Goal: Book appointment/travel/reservation

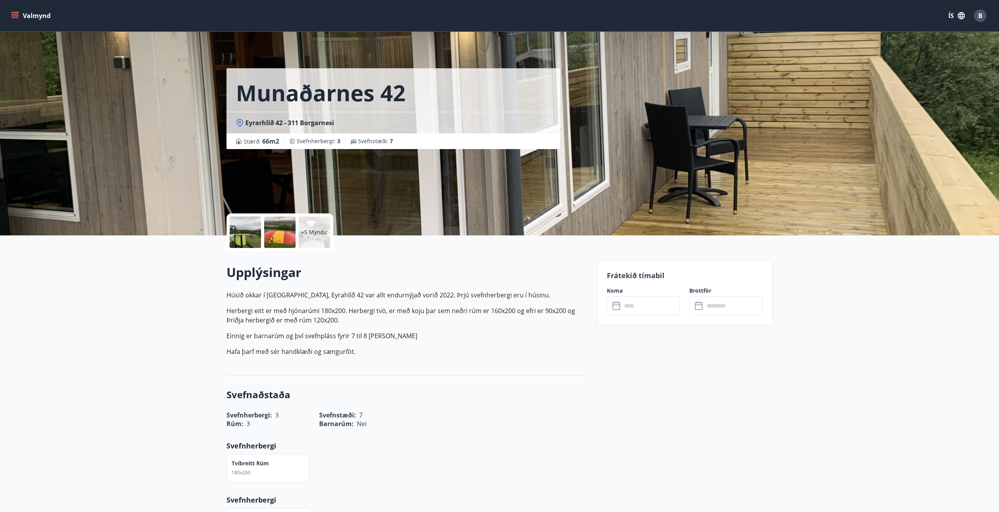
click at [266, 319] on p "Herbergi eitt er með hjónarúmi 180x200. Herbergi tvö, er með koju þar sem neðri…" at bounding box center [406, 315] width 361 height 19
drag, startPoint x: 266, startPoint y: 300, endPoint x: 276, endPoint y: 302, distance: 10.5
click at [276, 304] on p "Húsið okkar í [GEOGRAPHIC_DATA], Eyrahlíð 42 var allt endurnýjað vorið 2022. Þr…" at bounding box center [406, 323] width 361 height 66
click at [276, 302] on p "Húsið okkar í [GEOGRAPHIC_DATA], Eyrahlíð 42 var allt endurnýjað vorið 2022. Þr…" at bounding box center [406, 323] width 361 height 66
click at [276, 291] on p "Húsið okkar í [GEOGRAPHIC_DATA], Eyrahlíð 42 var allt endurnýjað vorið 2022. Þr…" at bounding box center [406, 294] width 361 height 9
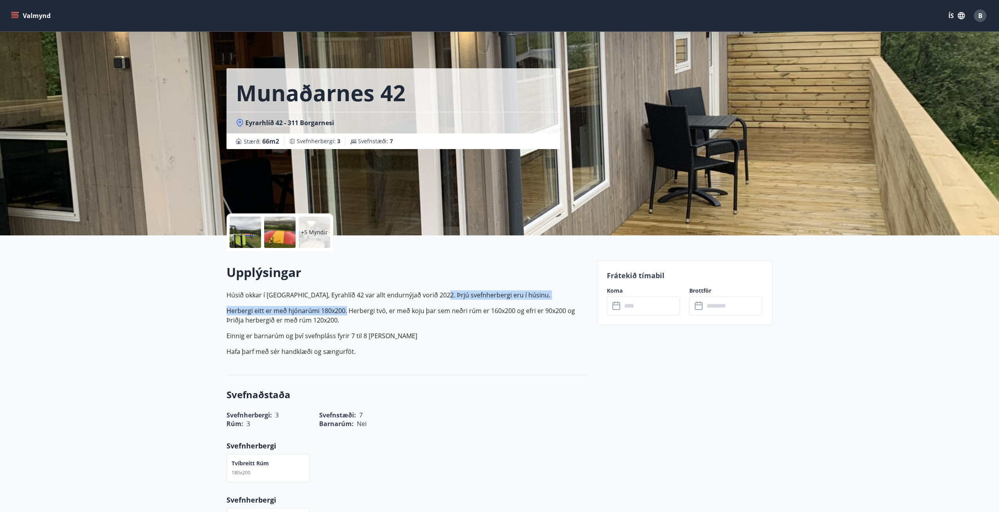
drag, startPoint x: 437, startPoint y: 297, endPoint x: 346, endPoint y: 303, distance: 91.6
click at [346, 303] on p "Húsið okkar í [GEOGRAPHIC_DATA], Eyrahlíð 42 var allt endurnýjað vorið 2022. Þr…" at bounding box center [406, 323] width 361 height 66
click at [308, 281] on div "Upplýsingar Húsið okkar í [GEOGRAPHIC_DATA], Eyrahlíð 42 var allt endurnýjað vo…" at bounding box center [406, 313] width 361 height 99
click at [307, 238] on div "+5 Myndir" at bounding box center [314, 232] width 31 height 31
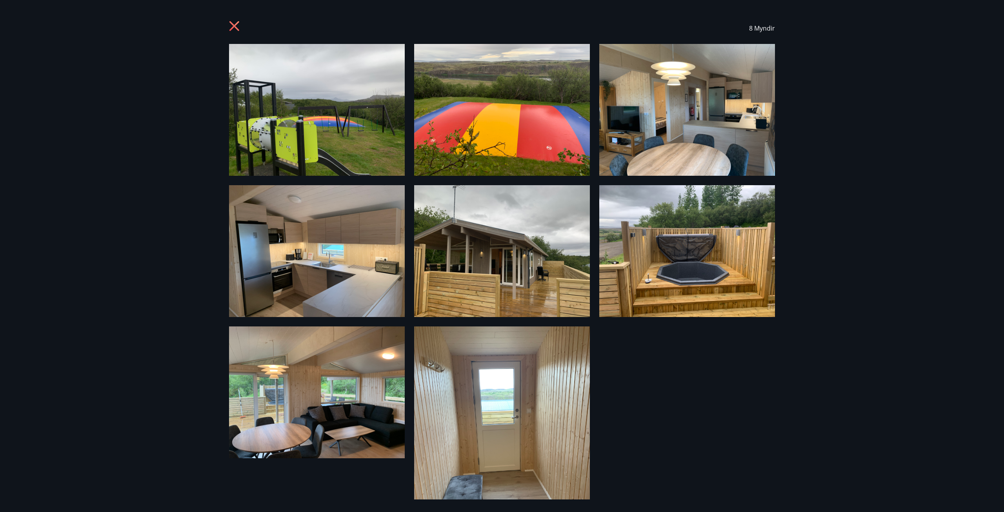
click at [311, 265] on img at bounding box center [317, 251] width 176 height 132
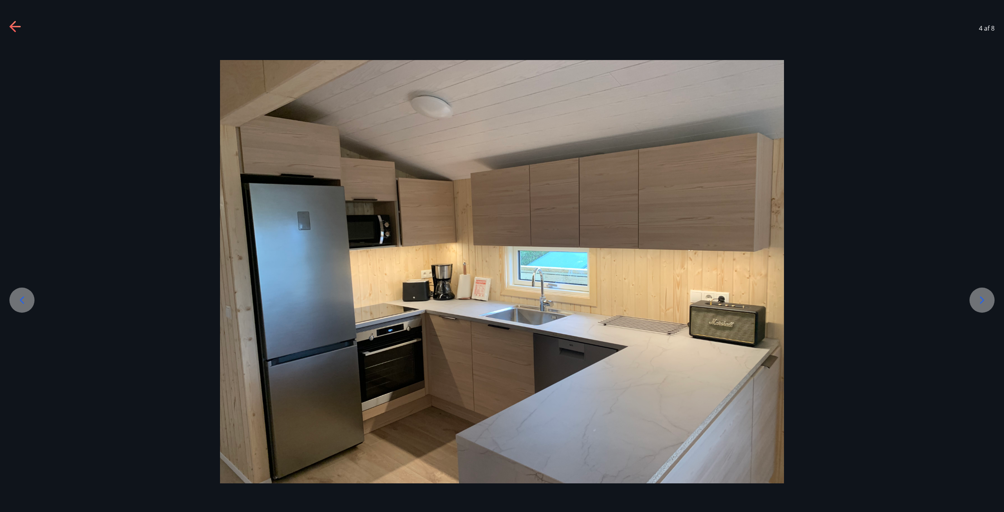
click at [975, 308] on div at bounding box center [982, 300] width 25 height 25
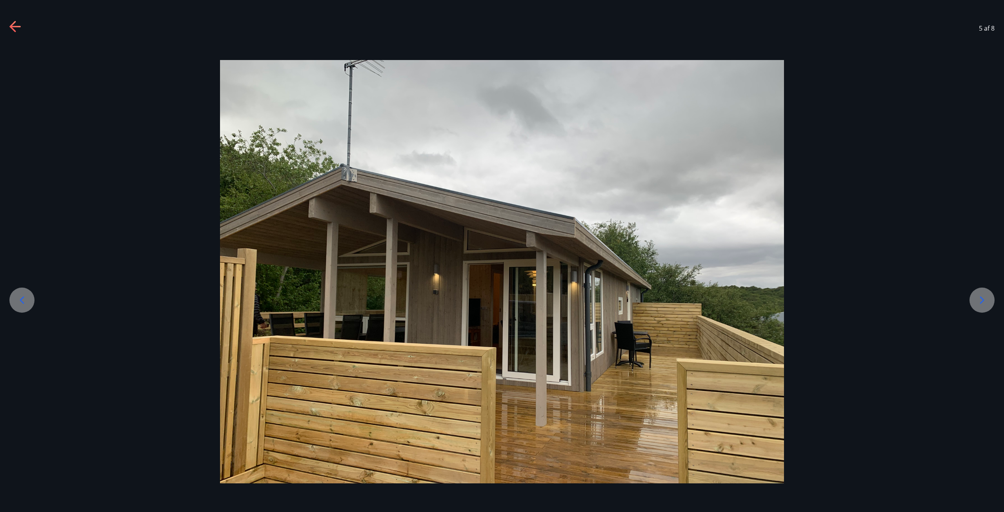
click at [974, 310] on div at bounding box center [982, 300] width 25 height 25
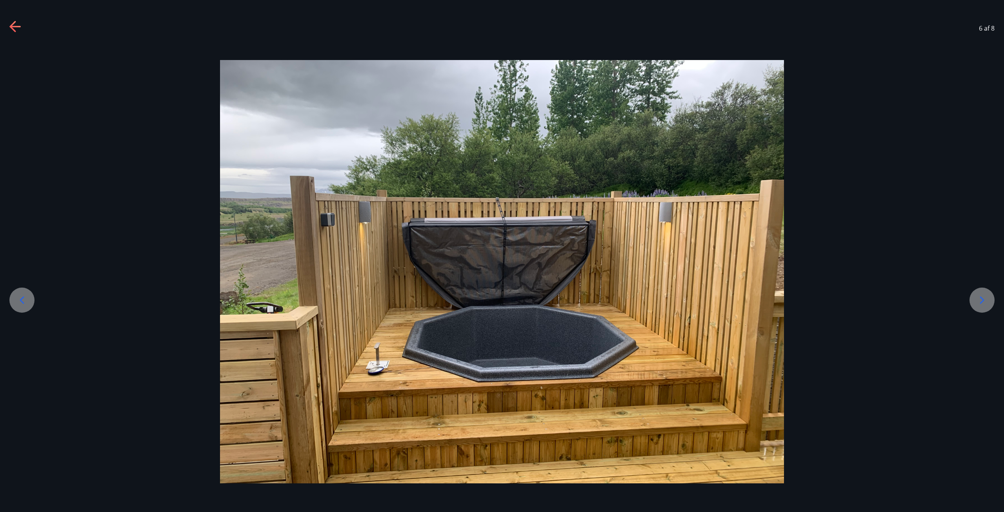
click at [974, 310] on div at bounding box center [982, 300] width 25 height 25
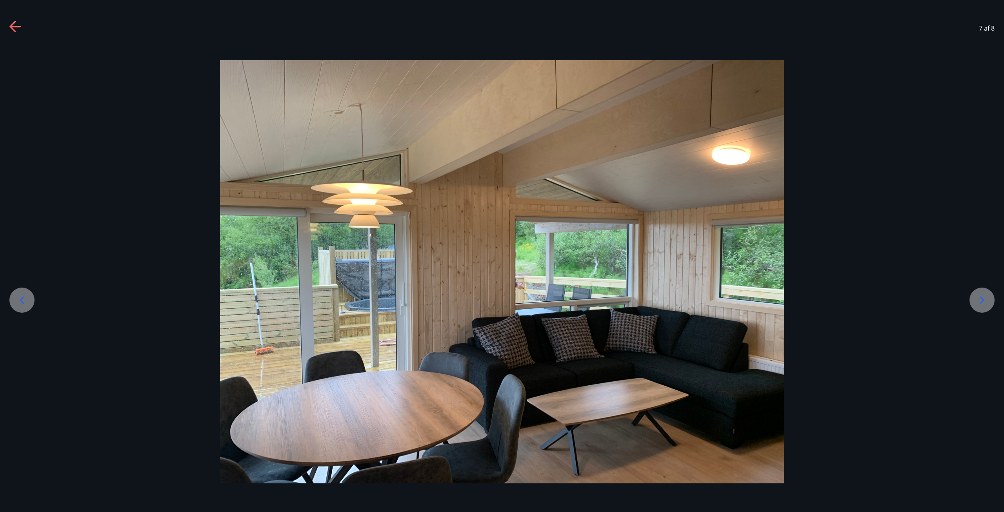
click at [974, 310] on div at bounding box center [982, 300] width 25 height 25
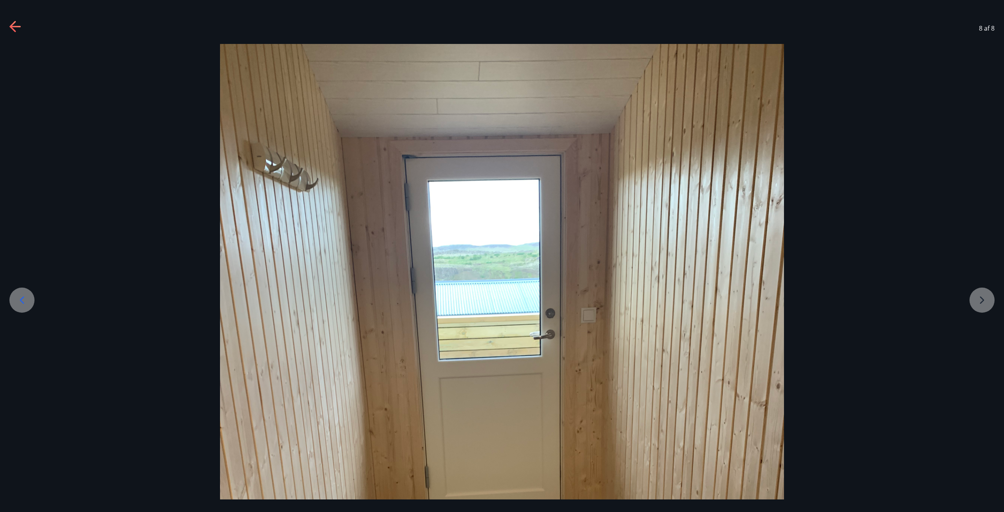
click at [974, 310] on div at bounding box center [502, 420] width 1004 height 752
click at [979, 303] on div at bounding box center [502, 420] width 1004 height 752
click at [21, 22] on icon at bounding box center [15, 27] width 13 height 13
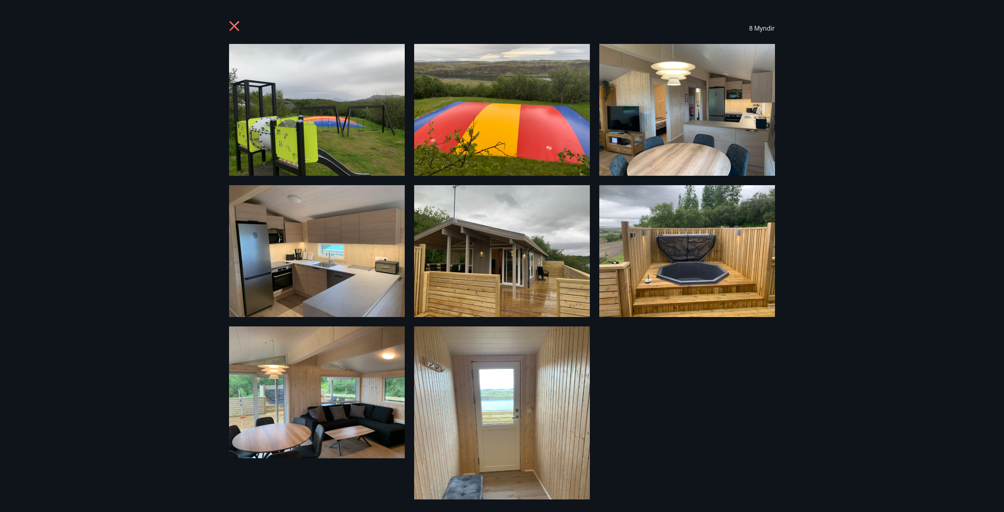
click at [237, 19] on div "8 Myndir" at bounding box center [502, 28] width 546 height 31
click at [237, 24] on icon at bounding box center [235, 27] width 13 height 13
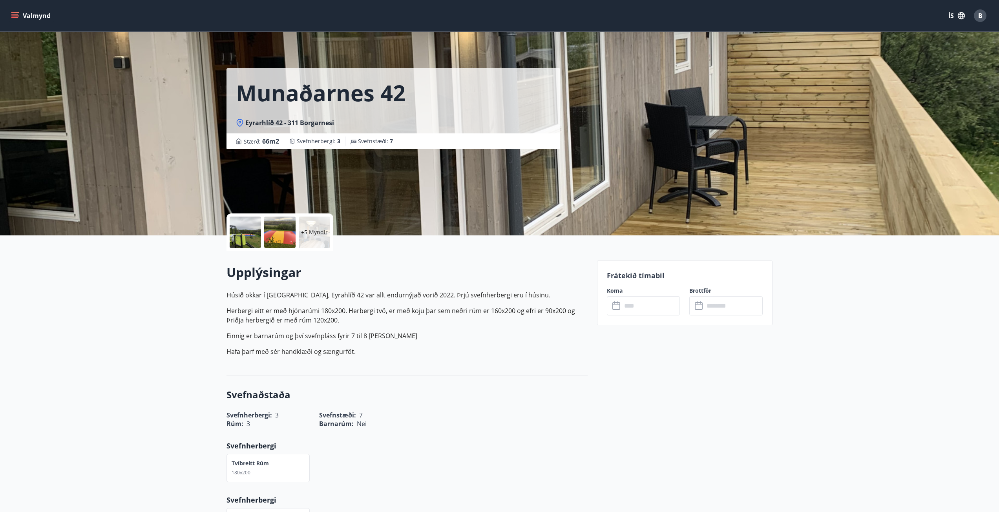
drag, startPoint x: 524, startPoint y: 321, endPoint x: 396, endPoint y: 267, distance: 138.9
click at [521, 320] on p "Herbergi eitt er með hjónarúmi 180x200. Herbergi tvö, er með koju þar sem neðri…" at bounding box center [406, 315] width 361 height 19
click at [341, 329] on p "Húsið okkar í [GEOGRAPHIC_DATA], Eyrahlíð 42 var allt endurnýjað vorið 2022. Þr…" at bounding box center [406, 323] width 361 height 66
drag, startPoint x: 339, startPoint y: 327, endPoint x: 253, endPoint y: 324, distance: 86.0
click at [255, 324] on p "Húsið okkar í [GEOGRAPHIC_DATA], Eyrahlíð 42 var allt endurnýjað vorið 2022. Þr…" at bounding box center [406, 323] width 361 height 66
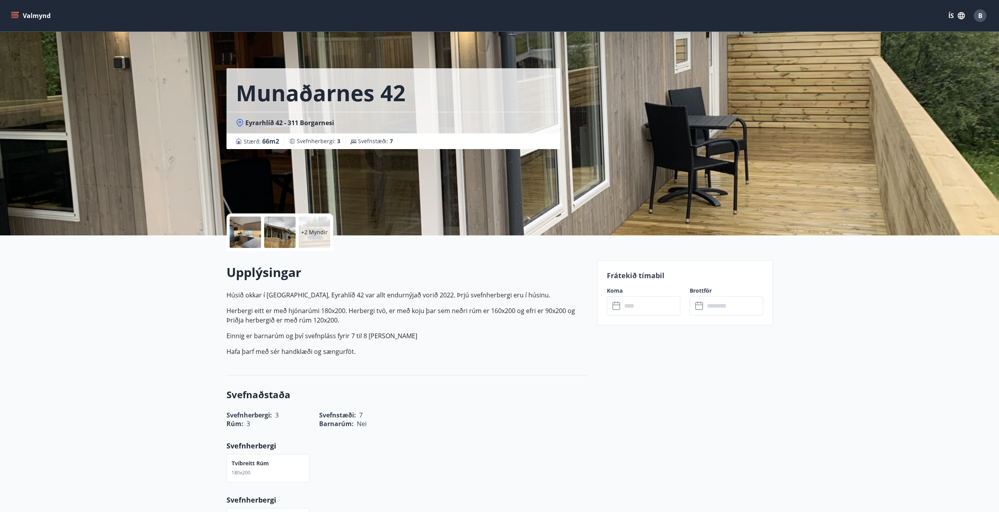
click at [242, 317] on p "Herbergi eitt er með hjónarúmi 180x200. Herbergi tvö, er með koju þar sem neðri…" at bounding box center [406, 315] width 361 height 19
click at [478, 284] on div "Upplýsingar Húsið okkar í [GEOGRAPHIC_DATA], Eyrahlíð 42 var allt endurnýjað vo…" at bounding box center [406, 313] width 361 height 99
click at [482, 312] on p "Herbergi eitt er með hjónarúmi 180x200. Herbergi tvö, er með koju þar sem neðri…" at bounding box center [406, 315] width 361 height 19
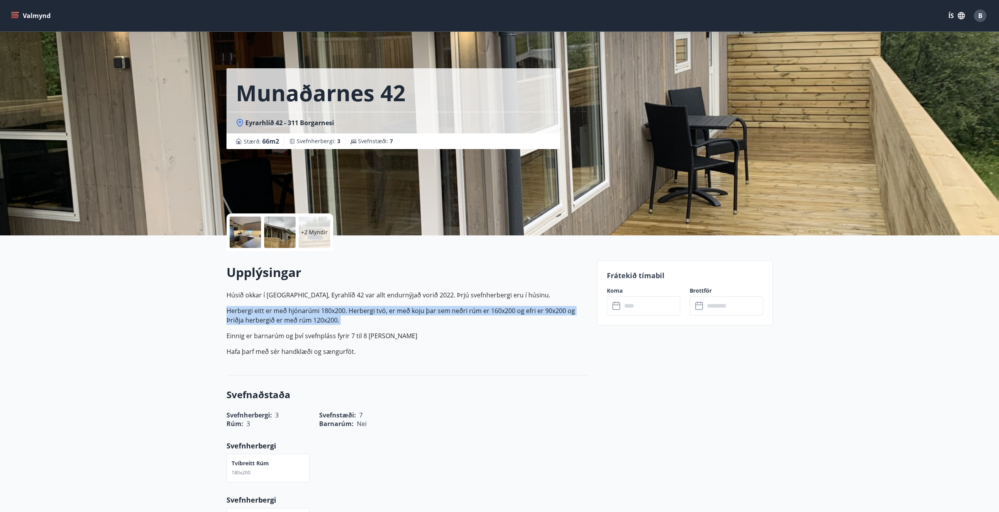
click at [482, 312] on p "Herbergi eitt er með hjónarúmi 180x200. Herbergi tvö, er með koju þar sem neðri…" at bounding box center [406, 315] width 361 height 19
click at [482, 313] on p "Herbergi eitt er með hjónarúmi 180x200. Herbergi tvö, er með koju þar sem neðri…" at bounding box center [406, 315] width 361 height 19
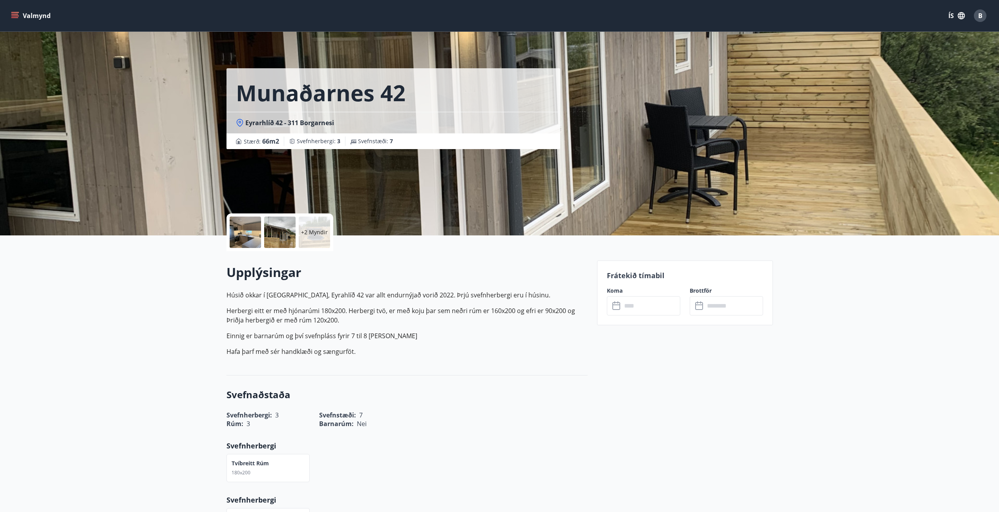
click at [27, 16] on button "Valmynd" at bounding box center [31, 16] width 44 height 14
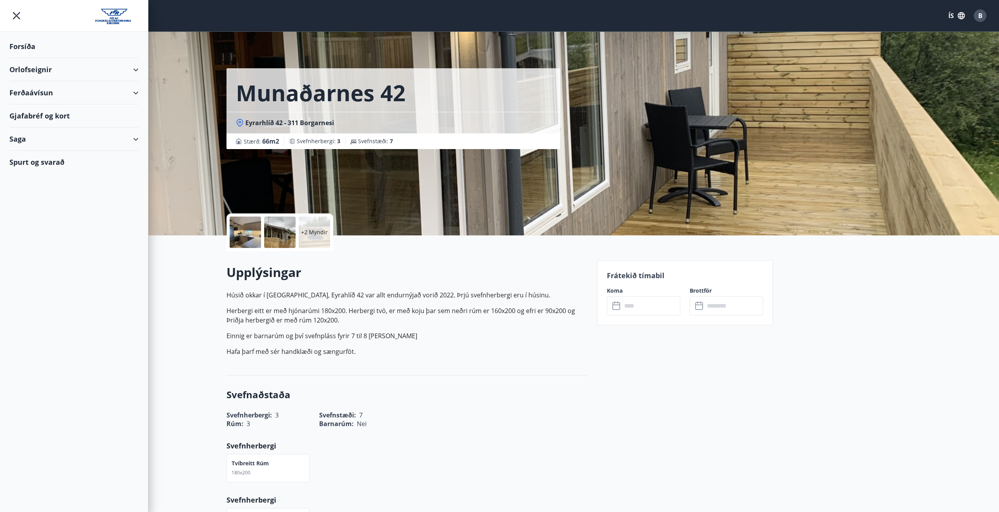
click at [47, 47] on div "Forsíða" at bounding box center [73, 46] width 129 height 23
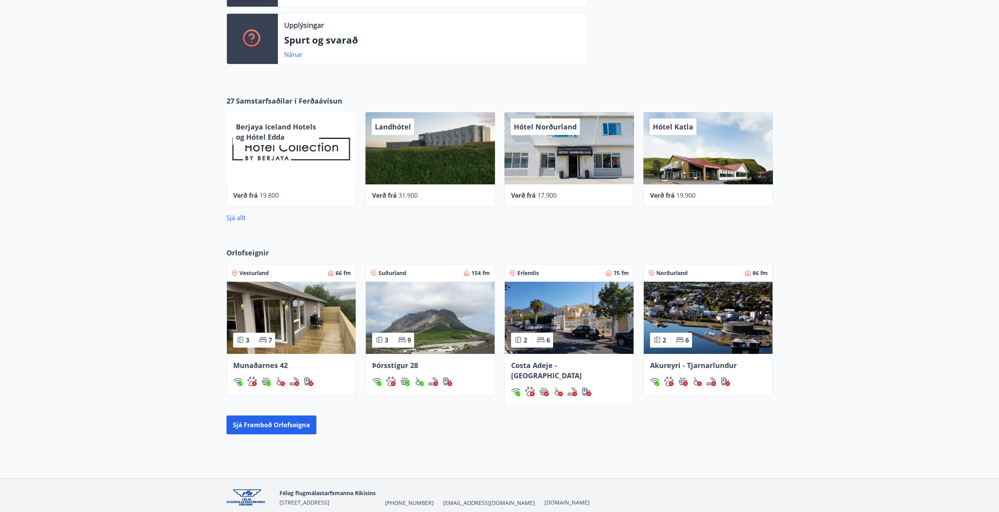
scroll to position [344, 0]
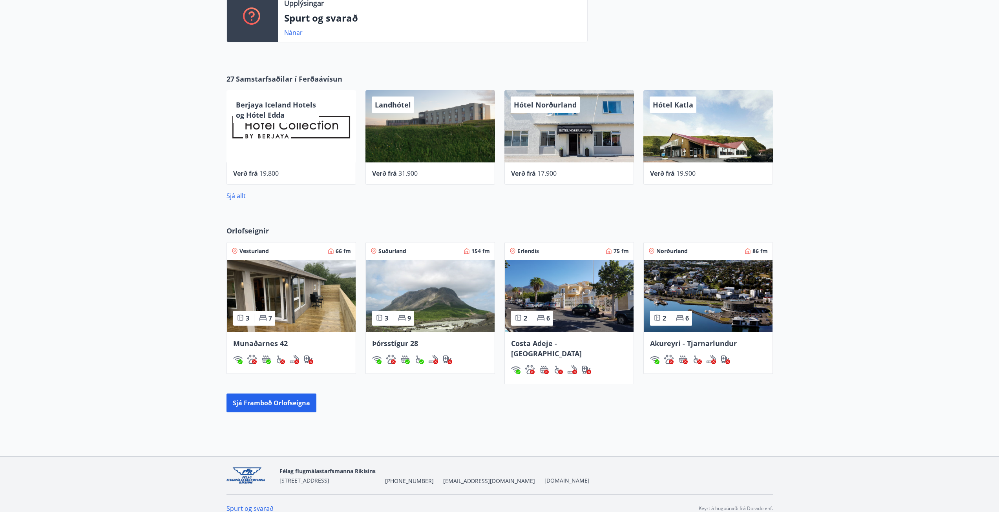
click at [478, 307] on img at bounding box center [430, 296] width 129 height 72
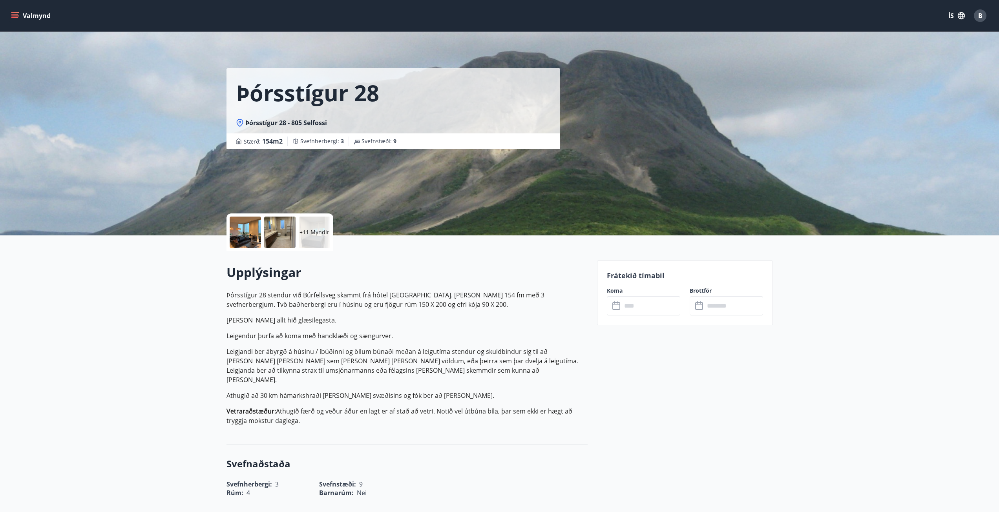
click at [649, 305] on input "text" at bounding box center [651, 305] width 58 height 19
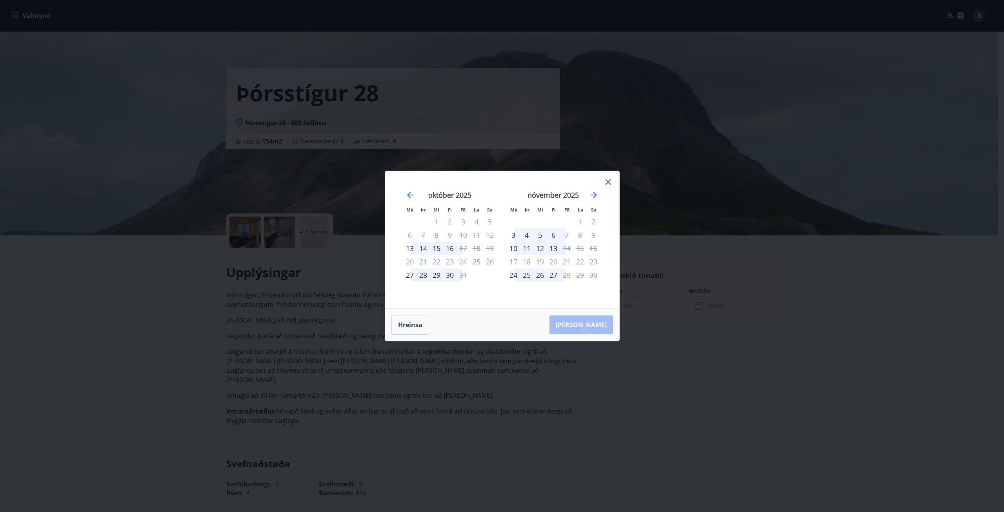
click at [611, 183] on icon at bounding box center [608, 181] width 9 height 9
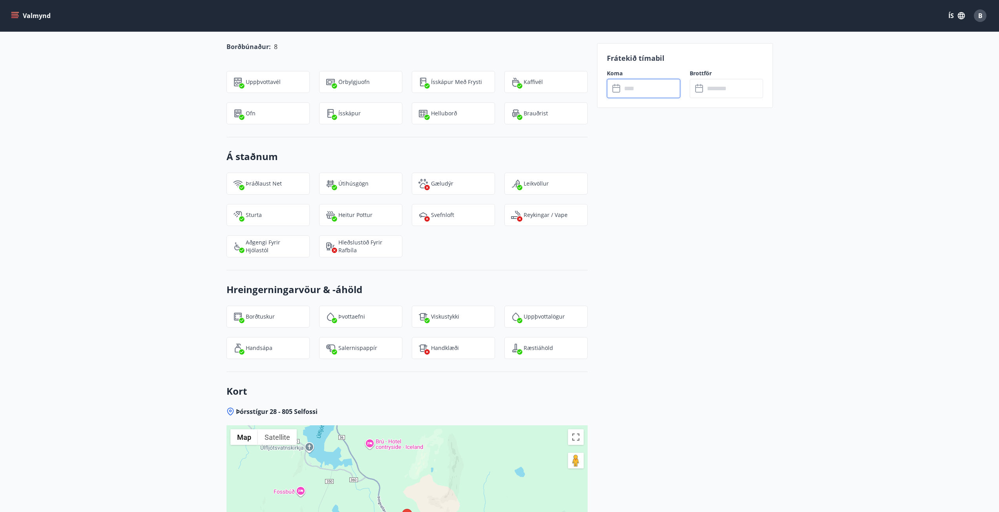
scroll to position [981, 0]
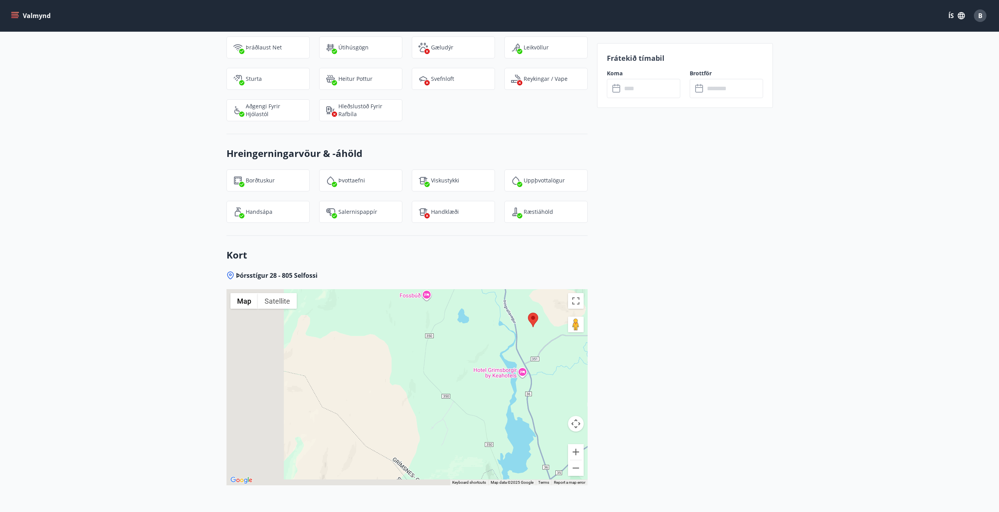
drag, startPoint x: 430, startPoint y: 350, endPoint x: 572, endPoint y: 283, distance: 157.3
click at [572, 289] on div at bounding box center [406, 387] width 361 height 196
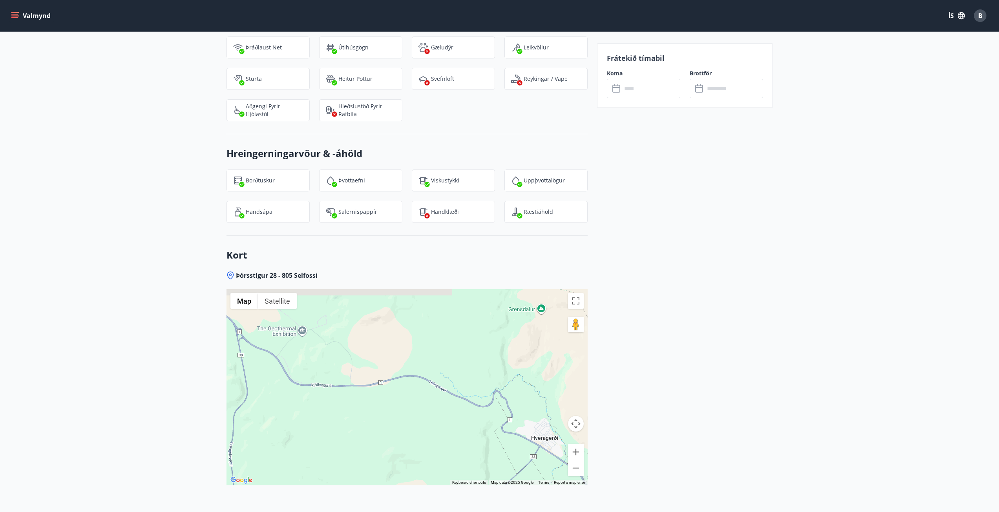
drag, startPoint x: 470, startPoint y: 349, endPoint x: 413, endPoint y: 433, distance: 102.0
click at [413, 433] on div at bounding box center [406, 387] width 361 height 196
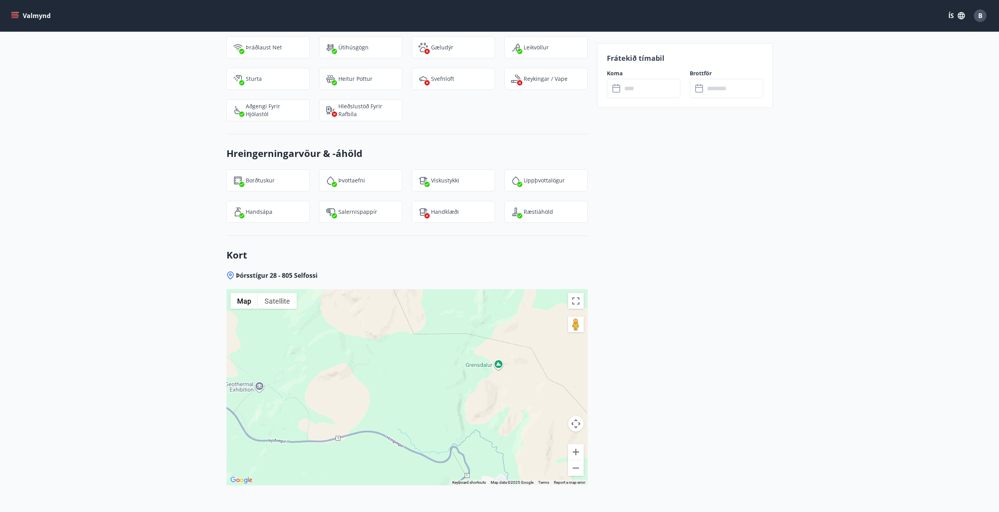
drag, startPoint x: 428, startPoint y: 416, endPoint x: 422, endPoint y: 364, distance: 51.8
click at [423, 364] on div at bounding box center [406, 387] width 361 height 196
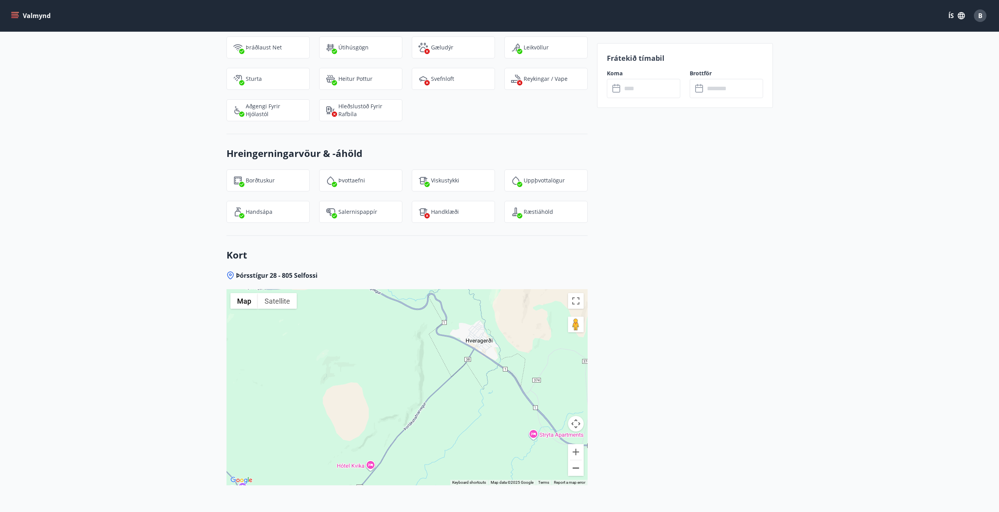
click at [576, 461] on button "Zoom out" at bounding box center [576, 468] width 16 height 16
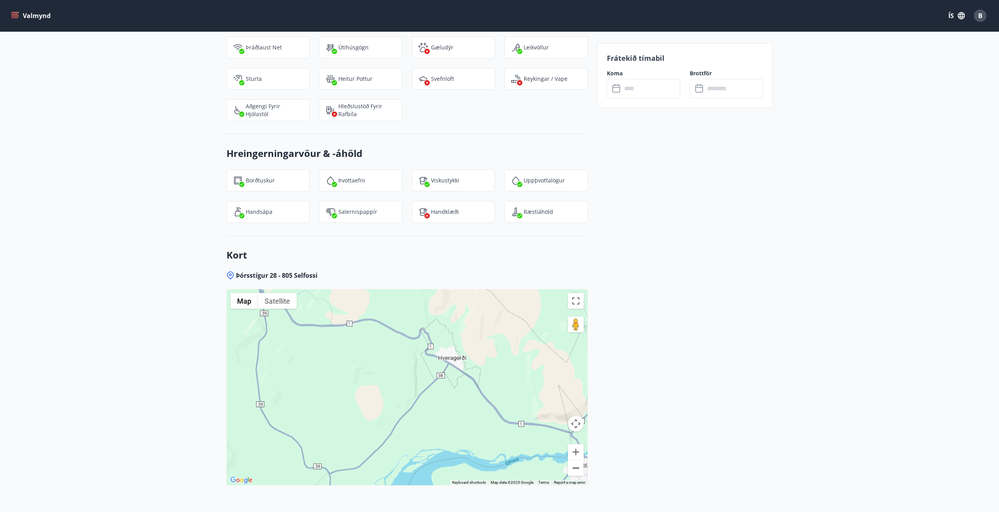
click at [576, 461] on button "Zoom out" at bounding box center [576, 468] width 16 height 16
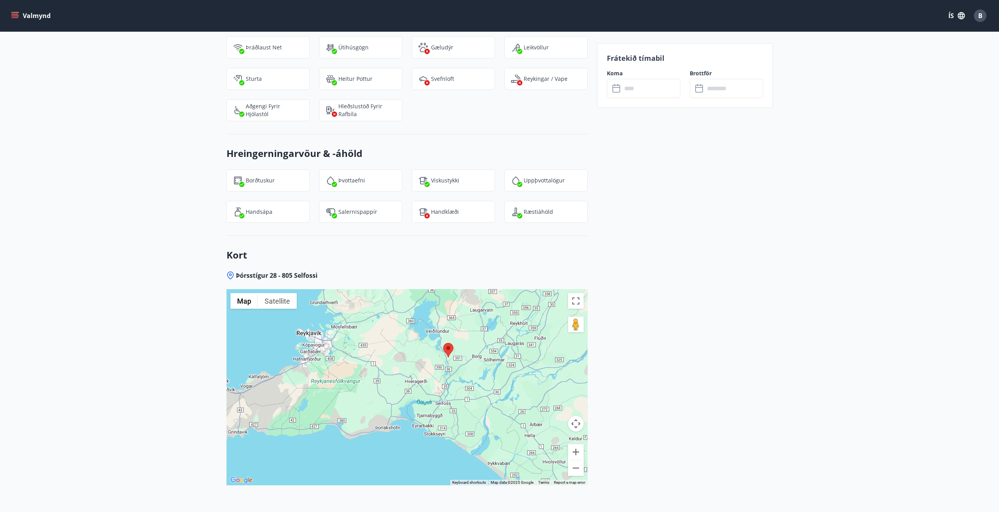
drag, startPoint x: 415, startPoint y: 379, endPoint x: 415, endPoint y: 394, distance: 14.9
click at [415, 394] on div at bounding box center [406, 387] width 361 height 196
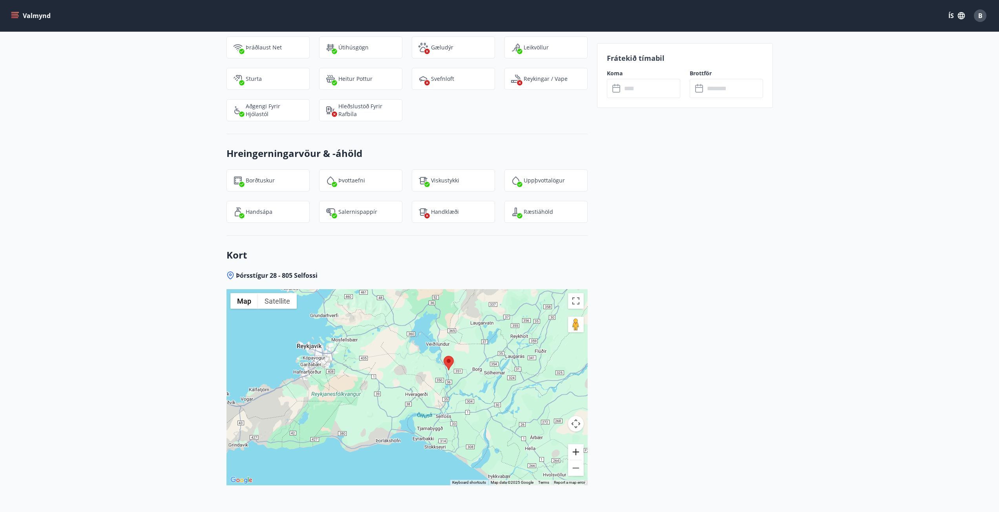
click at [583, 445] on button "Zoom in" at bounding box center [576, 452] width 16 height 16
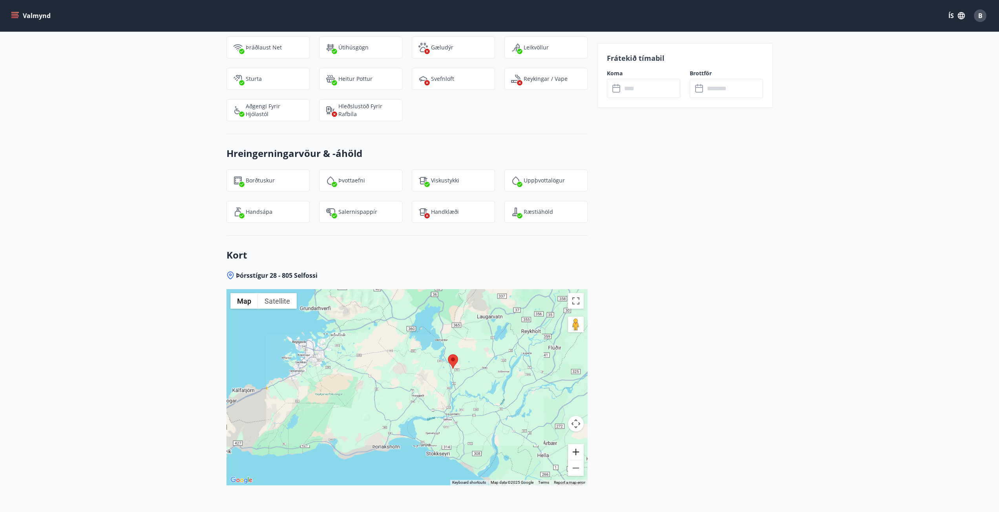
click at [583, 445] on button "Zoom in" at bounding box center [576, 452] width 16 height 16
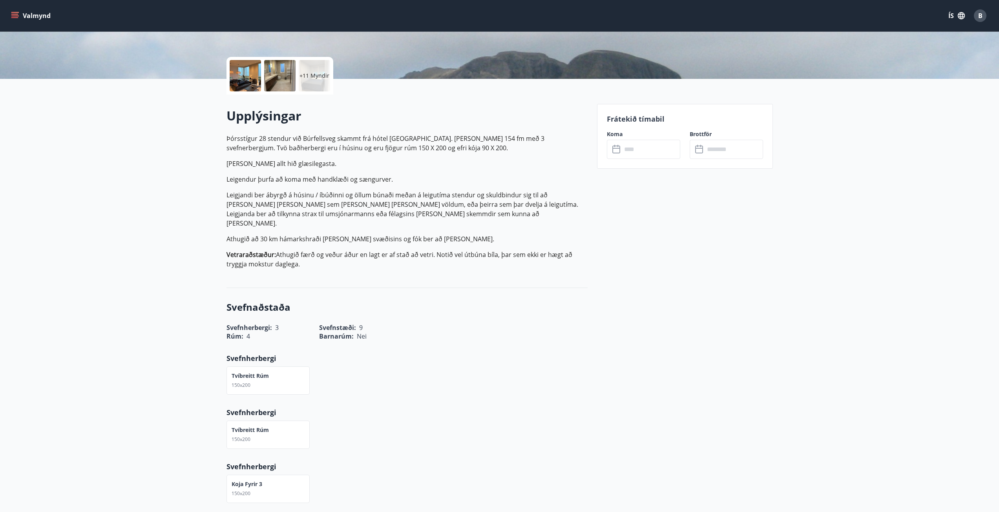
scroll to position [0, 0]
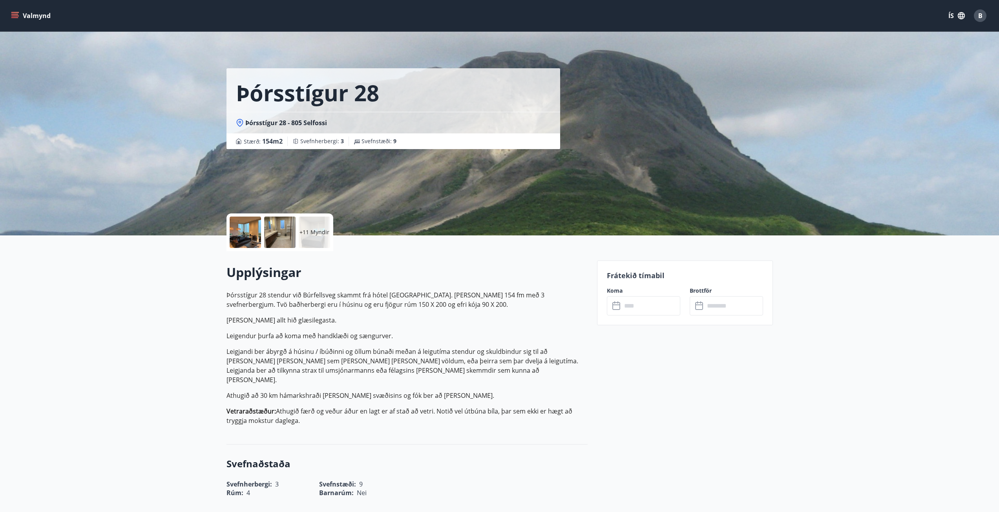
click at [316, 237] on div "+11 Myndir" at bounding box center [314, 232] width 31 height 31
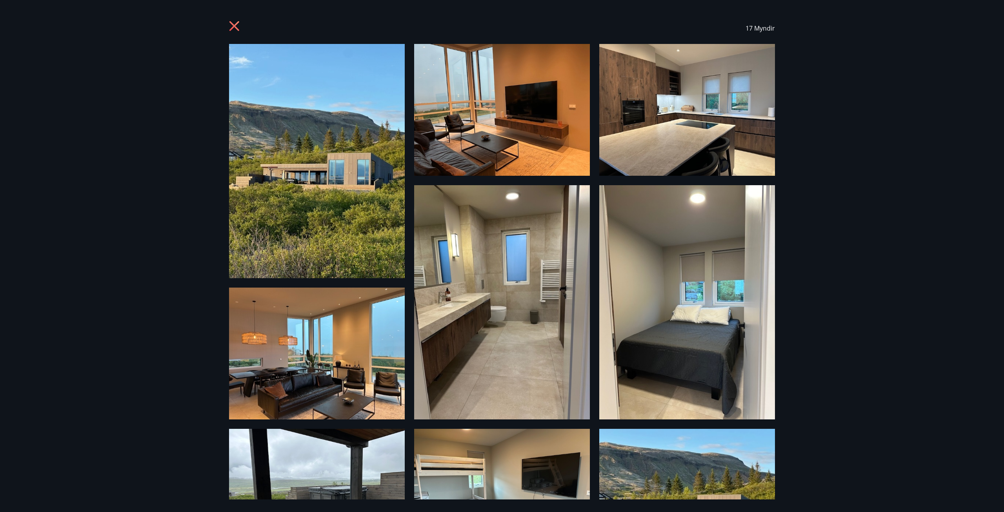
click at [383, 175] on img at bounding box center [317, 161] width 176 height 234
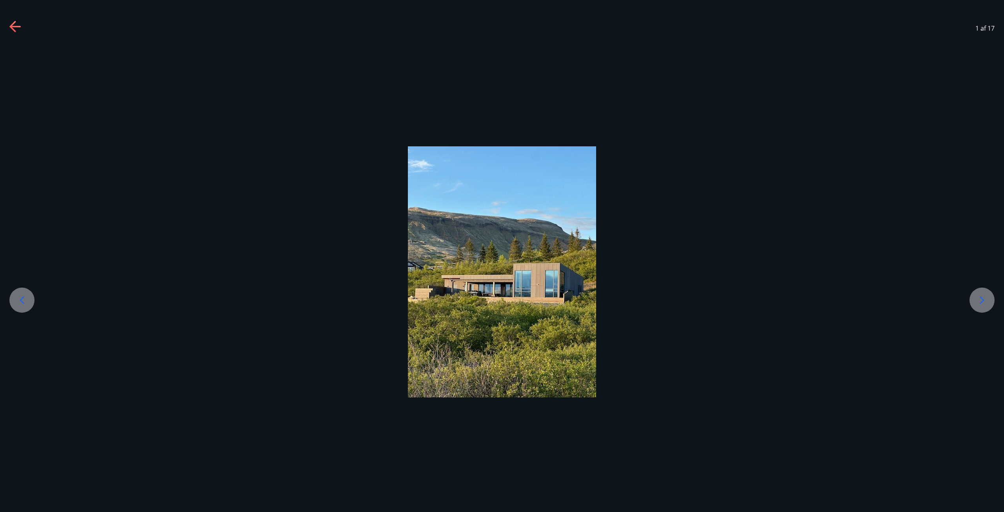
click at [987, 287] on div at bounding box center [502, 271] width 1004 height 251
click at [991, 293] on div at bounding box center [982, 300] width 25 height 25
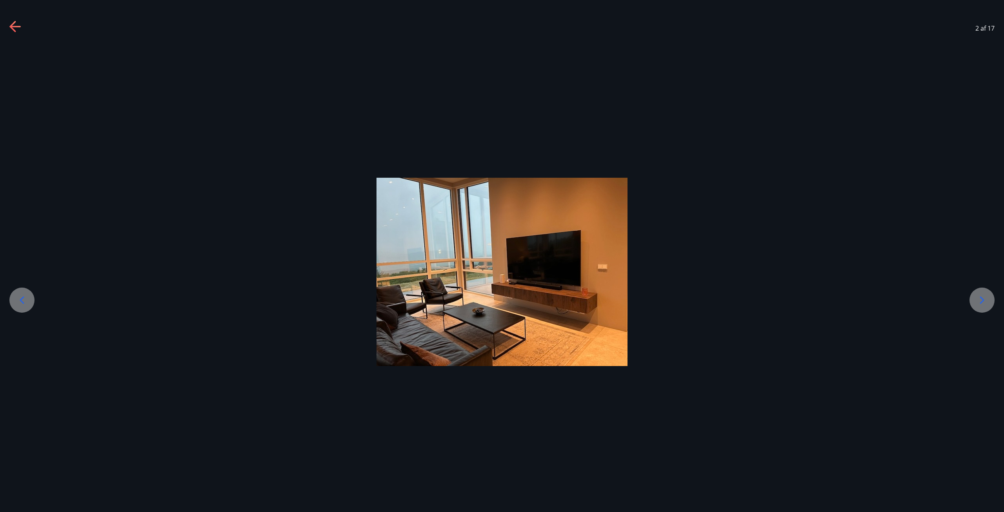
click at [989, 298] on div at bounding box center [982, 300] width 25 height 25
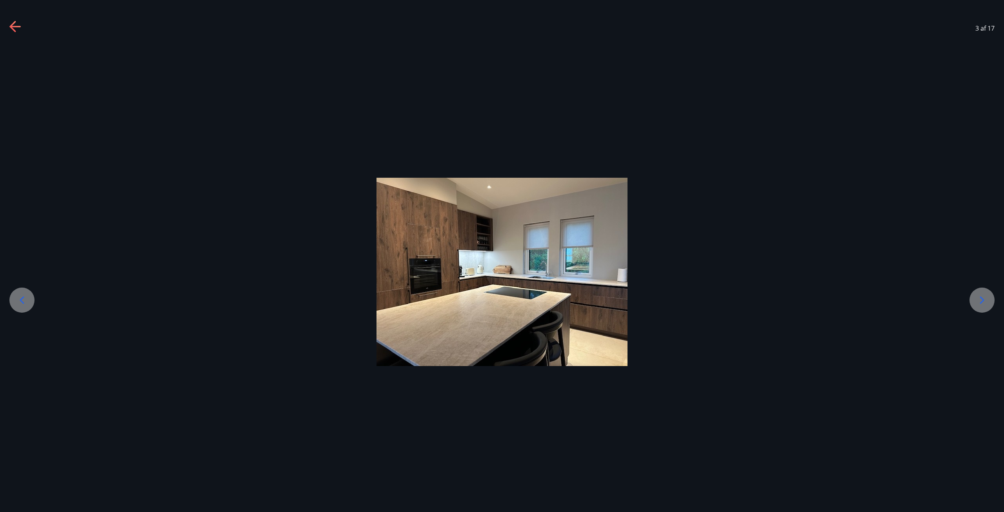
click at [989, 298] on div at bounding box center [982, 300] width 25 height 25
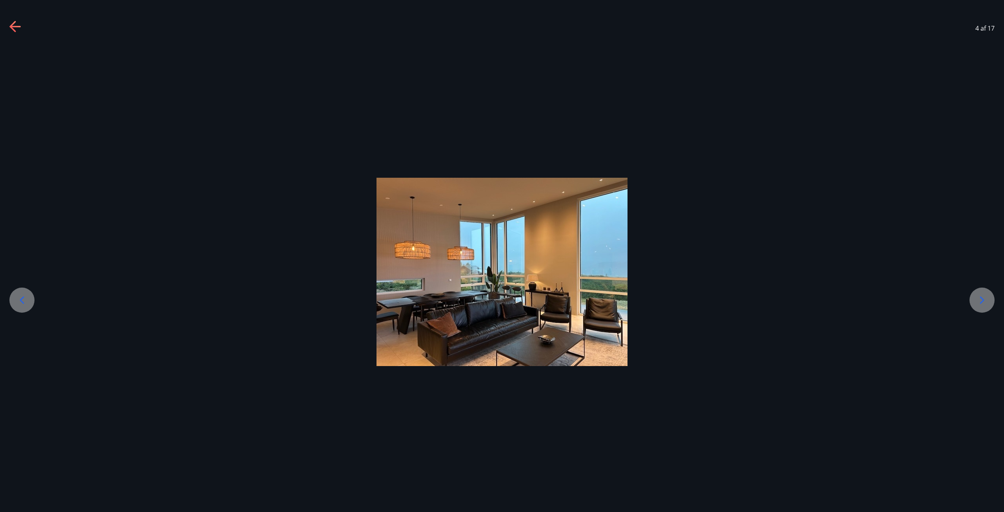
click at [977, 304] on icon at bounding box center [982, 300] width 13 height 13
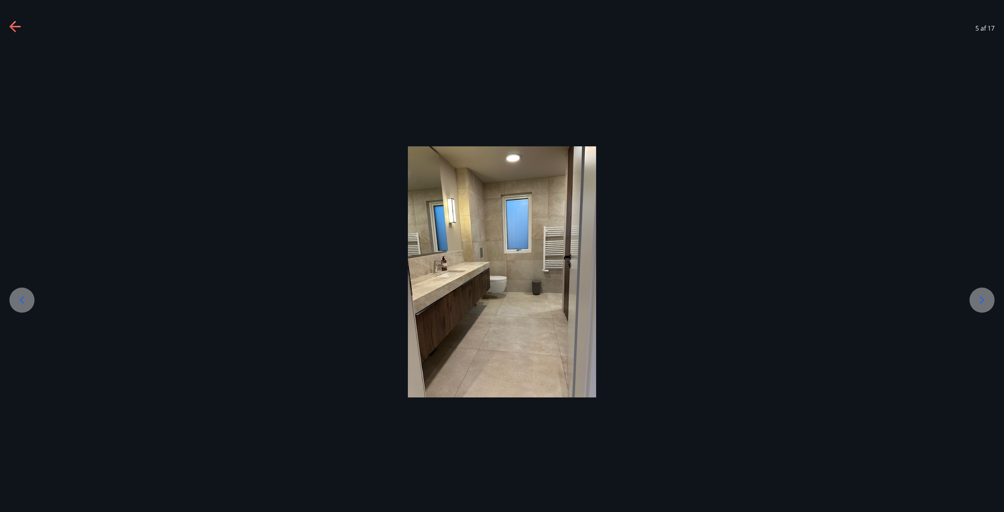
click at [977, 304] on icon at bounding box center [982, 300] width 13 height 13
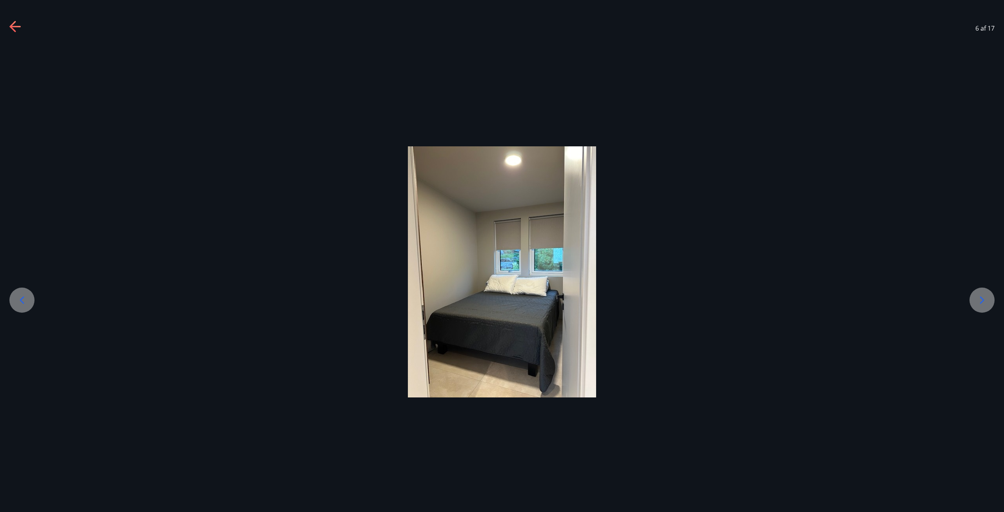
click at [977, 304] on icon at bounding box center [982, 300] width 13 height 13
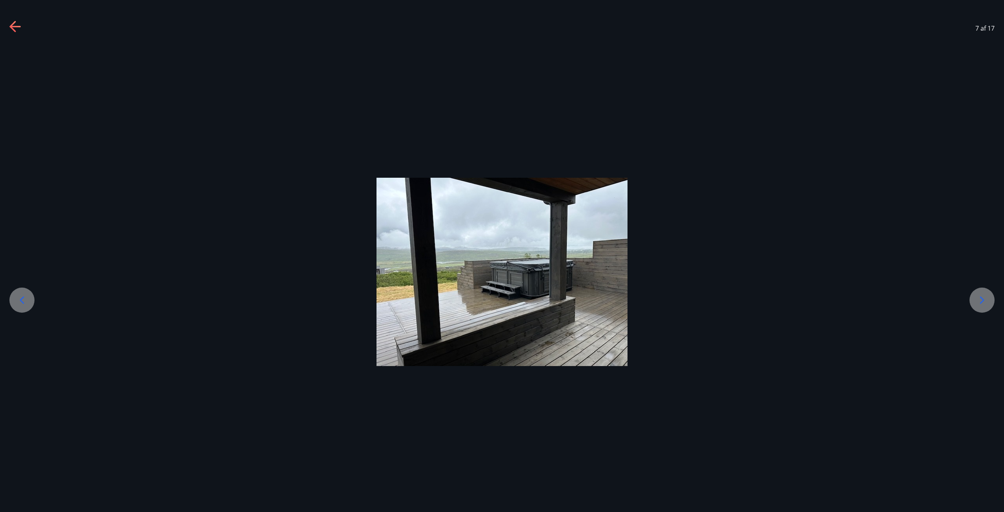
click at [977, 304] on icon at bounding box center [982, 300] width 13 height 13
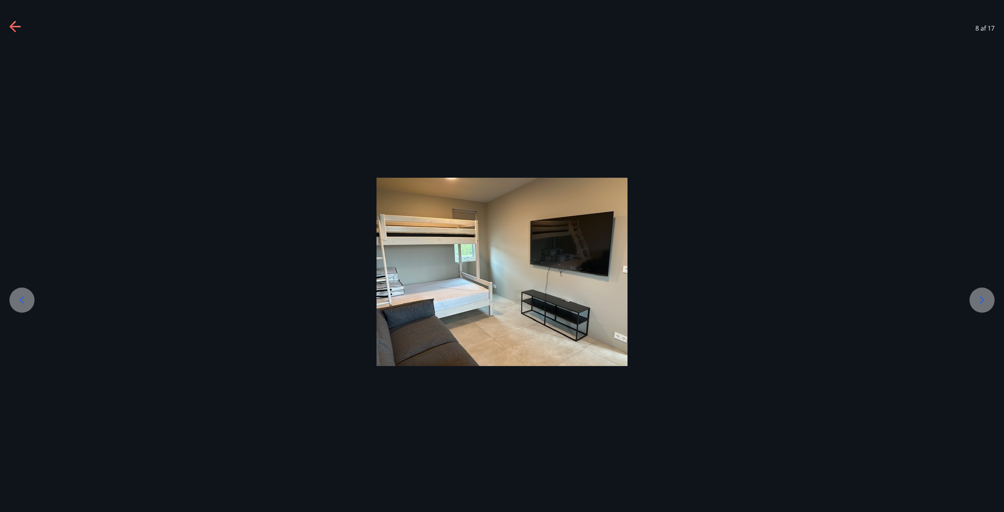
click at [977, 304] on icon at bounding box center [982, 300] width 13 height 13
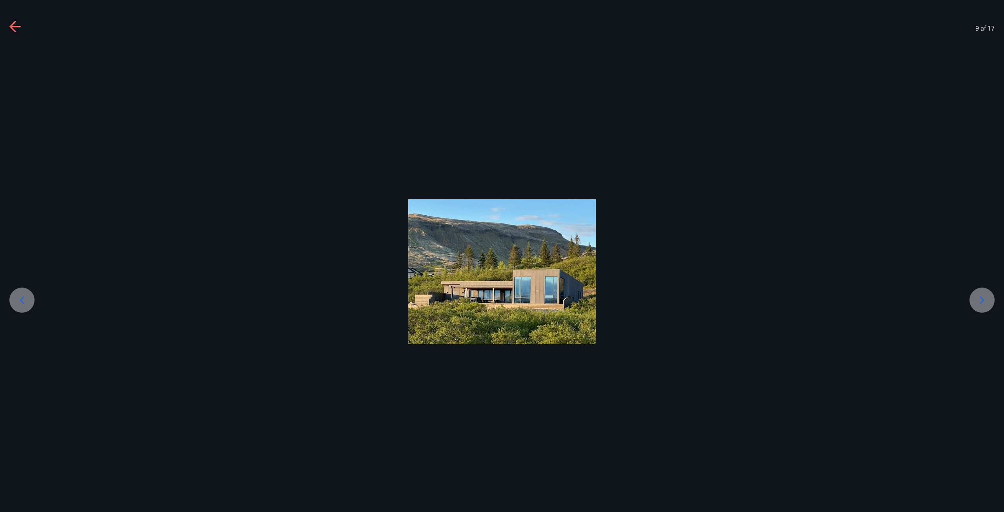
click at [36, 291] on div at bounding box center [502, 271] width 1004 height 145
click at [27, 296] on icon at bounding box center [22, 300] width 13 height 13
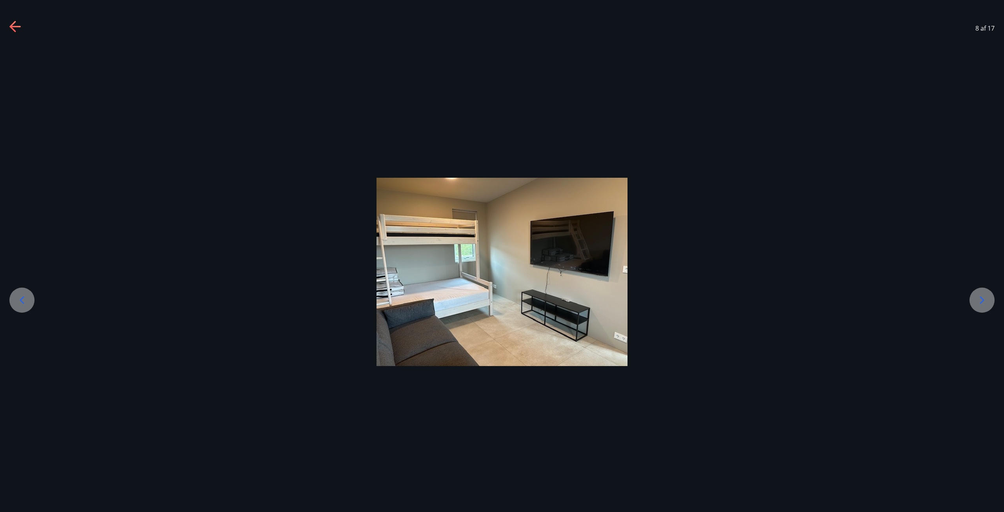
click at [984, 293] on div at bounding box center [982, 300] width 25 height 25
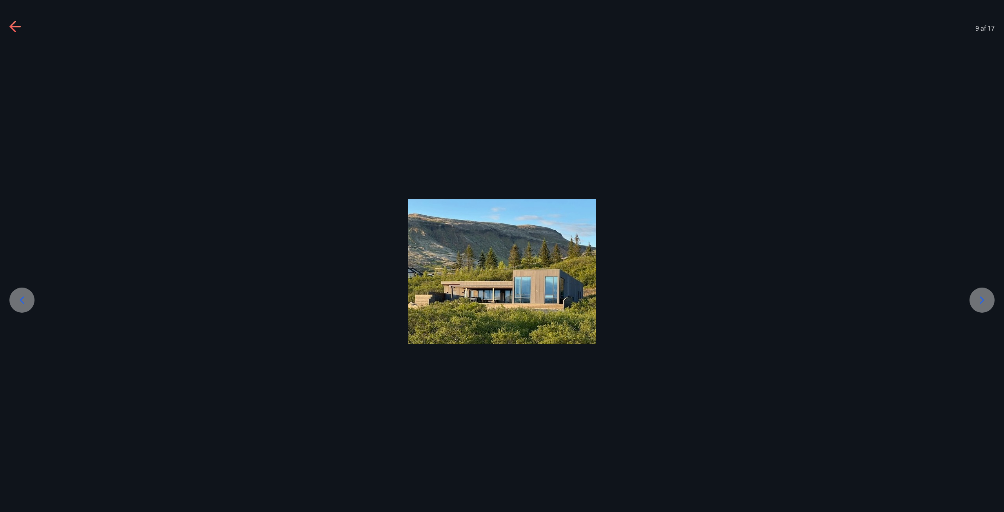
click at [984, 293] on div at bounding box center [982, 300] width 25 height 25
click at [965, 32] on div "10 af 17" at bounding box center [502, 28] width 1004 height 31
click at [0, 27] on div "10 af 17" at bounding box center [502, 28] width 1004 height 31
click at [7, 23] on div "10 af 17" at bounding box center [502, 28] width 1004 height 31
click at [9, 22] on div "10 af 17" at bounding box center [502, 28] width 1004 height 31
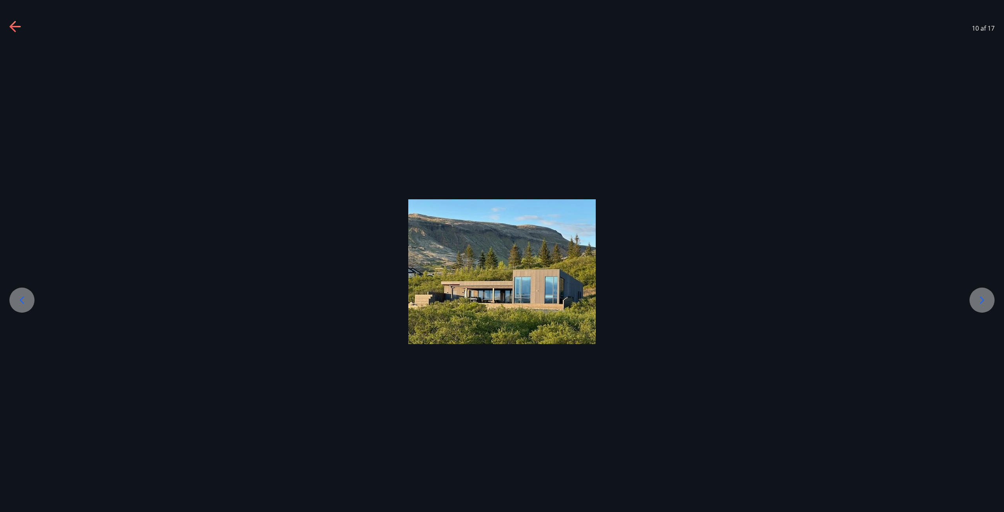
click at [12, 23] on icon at bounding box center [15, 27] width 13 height 13
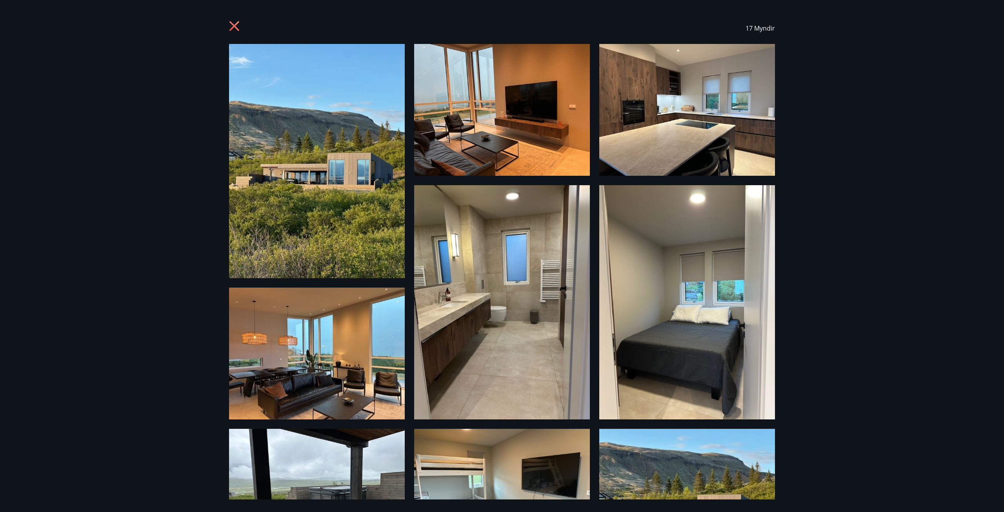
click at [224, 33] on div "17 Myndir" at bounding box center [502, 28] width 565 height 31
click at [229, 29] on div "17 Myndir" at bounding box center [502, 28] width 565 height 31
click at [231, 27] on icon at bounding box center [235, 27] width 13 height 13
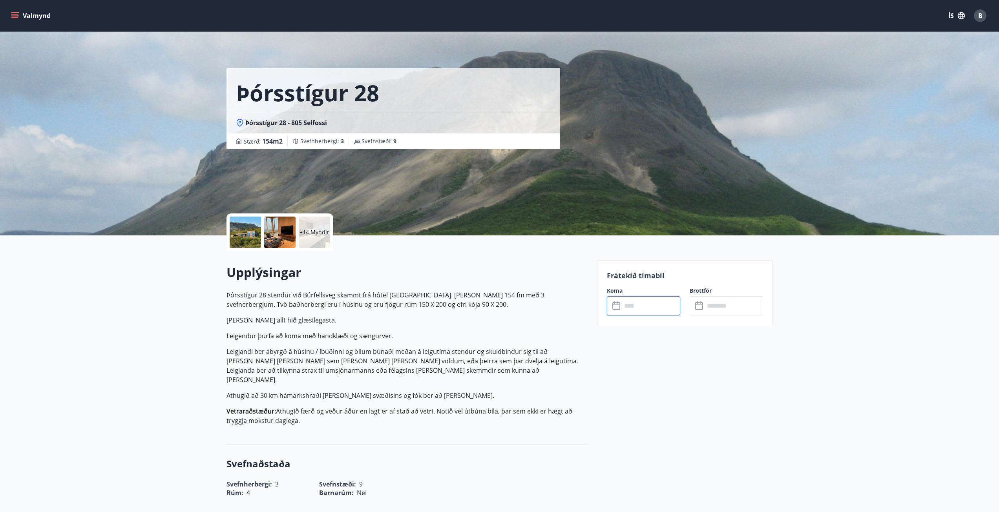
click at [624, 303] on input "text" at bounding box center [651, 305] width 58 height 19
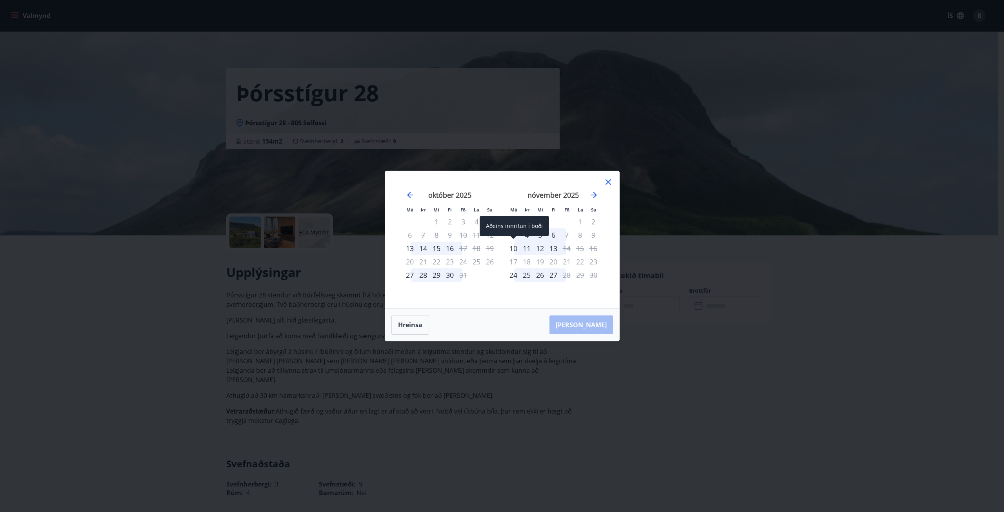
click at [512, 247] on div "10" at bounding box center [513, 248] width 13 height 13
drag, startPoint x: 556, startPoint y: 251, endPoint x: 565, endPoint y: 250, distance: 9.1
click at [565, 251] on tr "10 11 12 13 14 15 16" at bounding box center [553, 248] width 93 height 13
click at [565, 250] on div "14" at bounding box center [566, 248] width 13 height 13
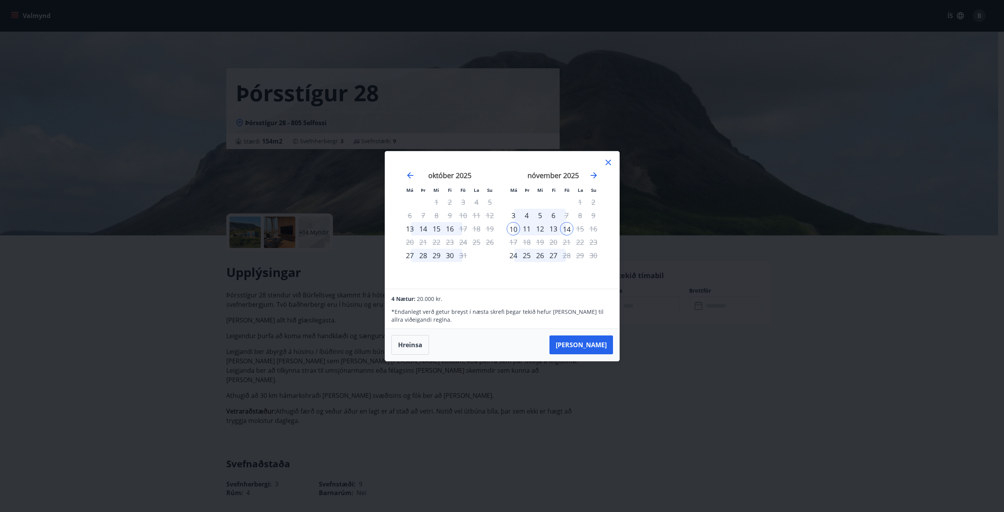
click at [593, 184] on div "nóvember 2025" at bounding box center [553, 178] width 93 height 35
click at [593, 177] on icon "Move forward to switch to the next month." at bounding box center [593, 175] width 9 height 9
click at [563, 201] on div "5" at bounding box center [566, 201] width 13 height 13
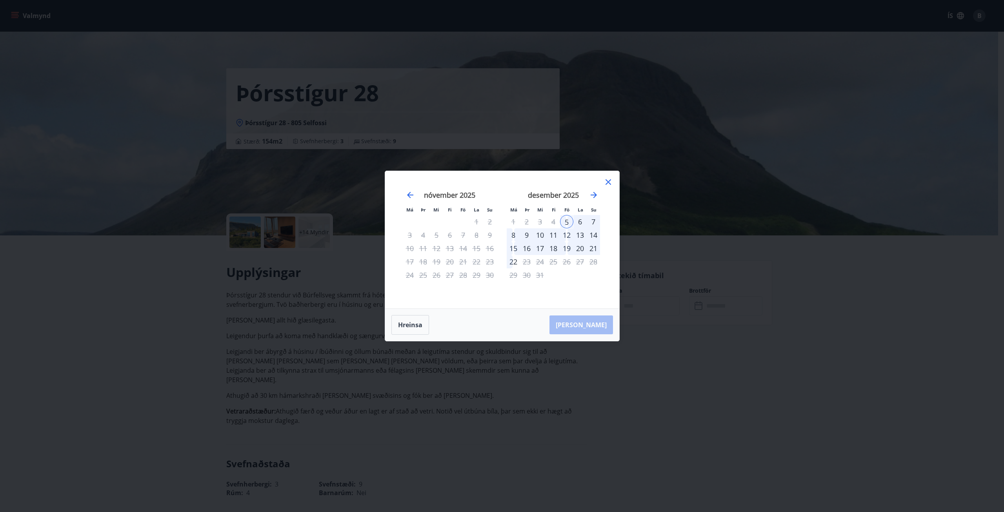
click at [516, 238] on div "8" at bounding box center [513, 234] width 13 height 13
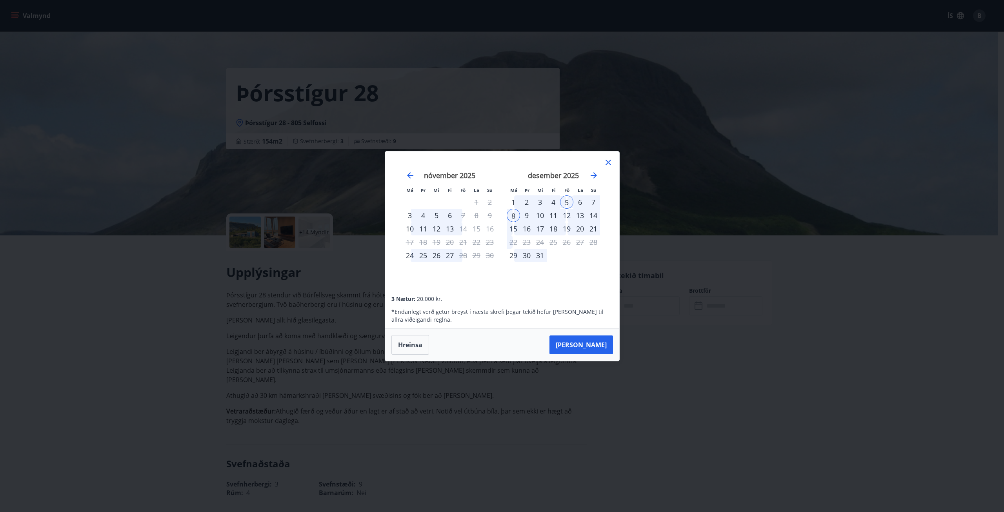
click at [569, 220] on div "12" at bounding box center [566, 215] width 13 height 13
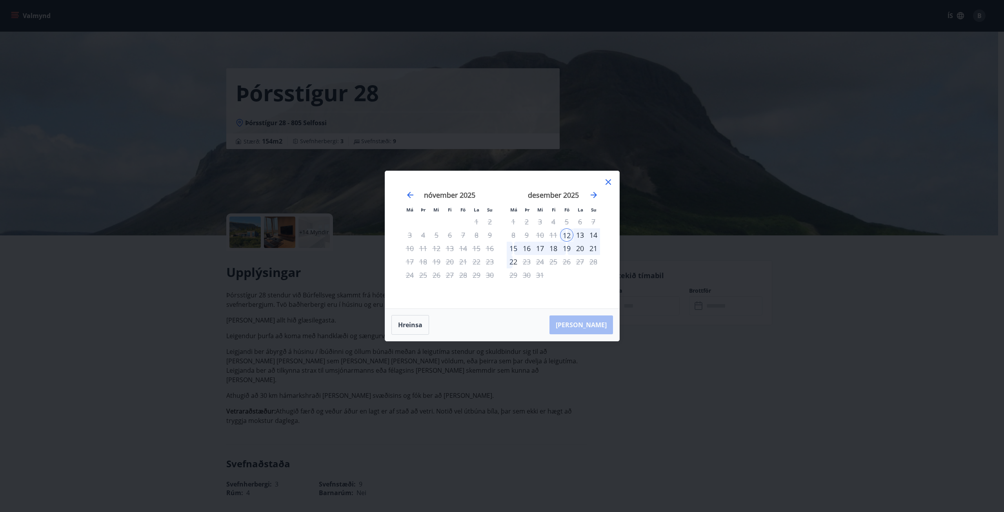
click at [567, 251] on div "19" at bounding box center [566, 248] width 13 height 13
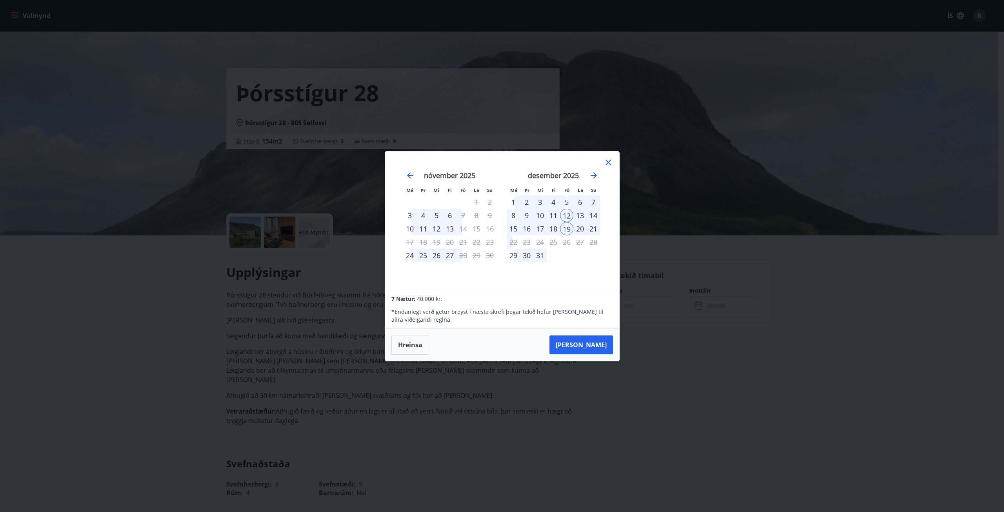
click at [563, 220] on div "12" at bounding box center [566, 215] width 13 height 13
click at [517, 229] on div "15" at bounding box center [513, 228] width 13 height 13
click at [566, 230] on div "19" at bounding box center [566, 228] width 13 height 13
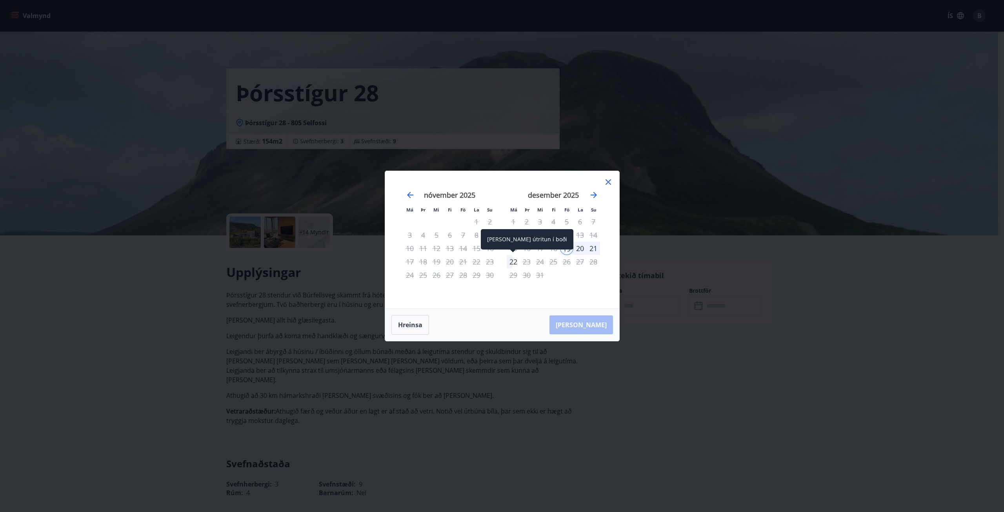
click at [510, 259] on div "22" at bounding box center [513, 261] width 13 height 13
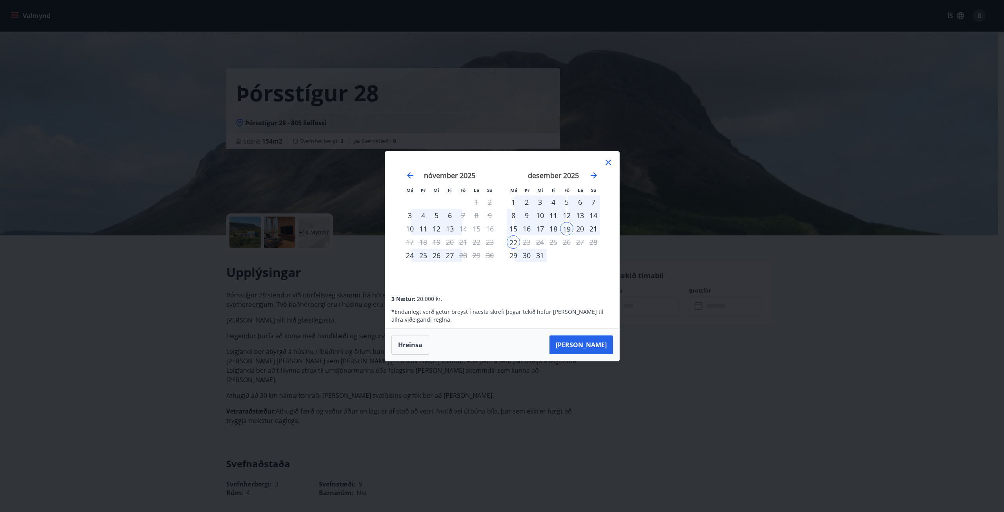
click at [519, 214] on div "8" at bounding box center [513, 215] width 13 height 13
click at [562, 215] on div "12" at bounding box center [566, 215] width 13 height 13
click at [608, 159] on icon at bounding box center [608, 162] width 9 height 9
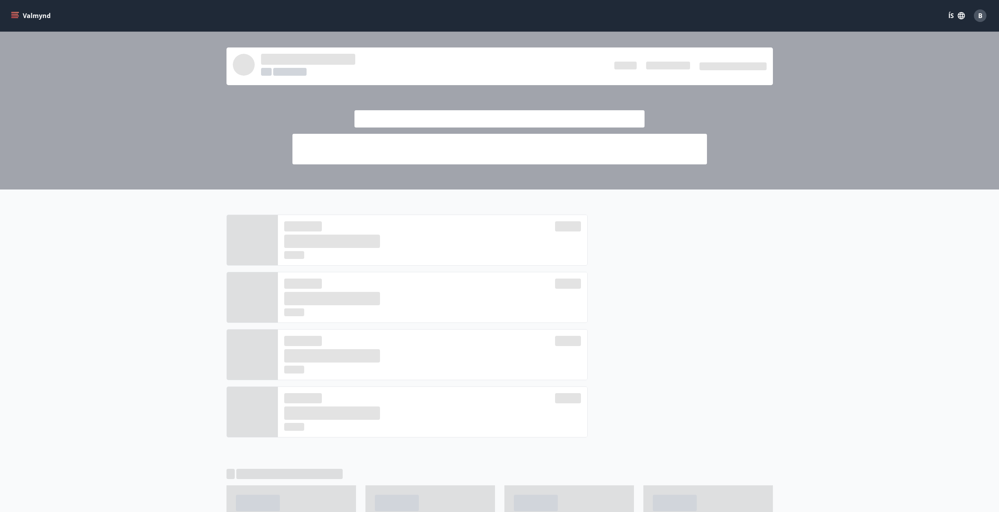
scroll to position [344, 0]
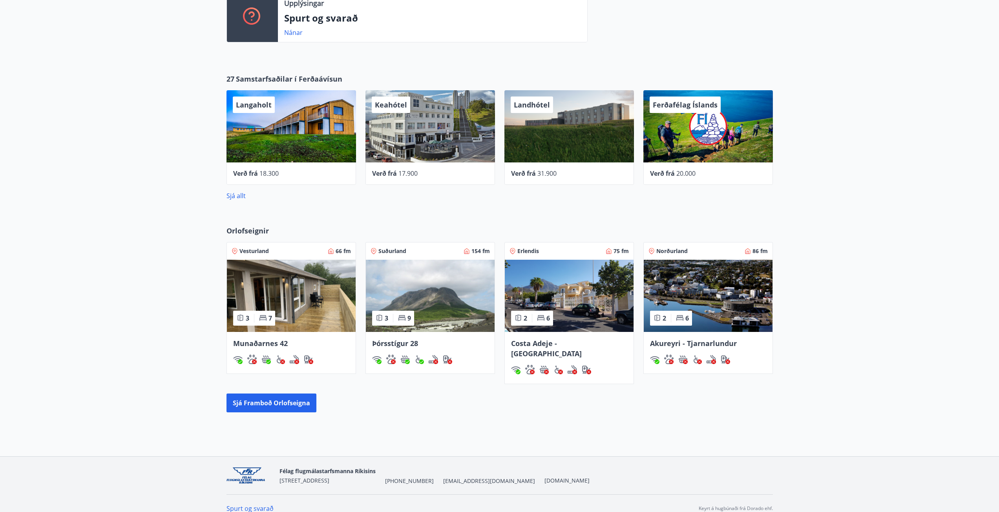
click at [346, 292] on img at bounding box center [291, 296] width 129 height 72
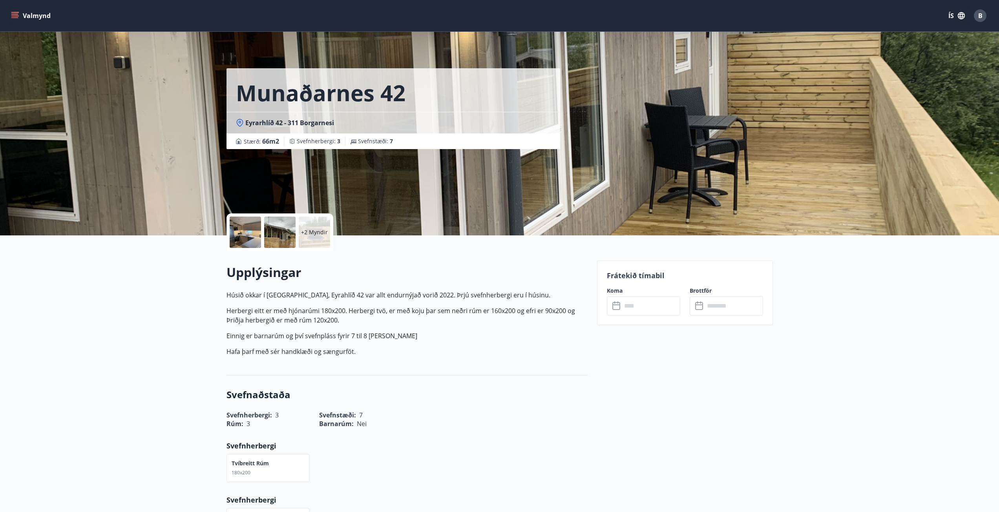
click at [640, 309] on input "text" at bounding box center [651, 305] width 58 height 19
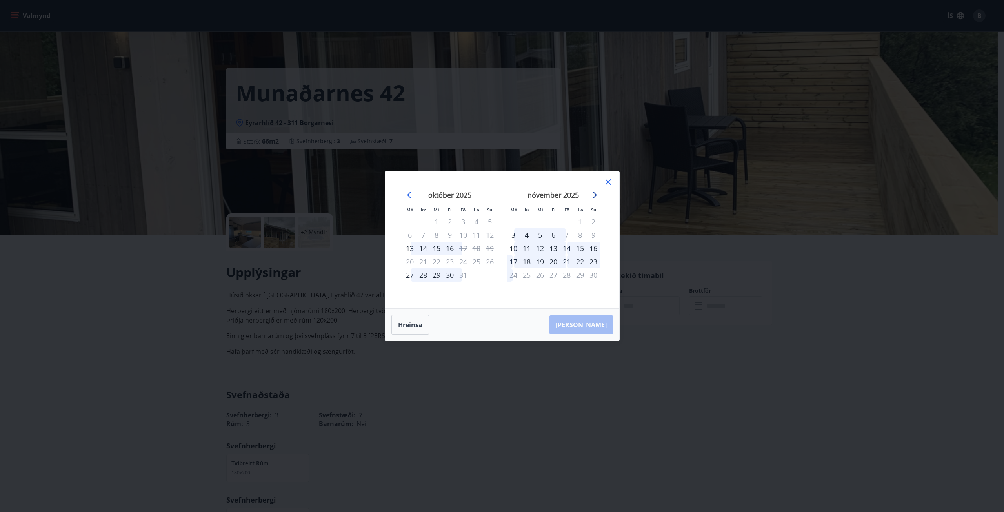
click at [591, 197] on icon "Move forward to switch to the next month." at bounding box center [593, 194] width 9 height 9
click at [514, 261] on div "19" at bounding box center [513, 261] width 13 height 13
click at [565, 263] on div "23" at bounding box center [566, 261] width 13 height 13
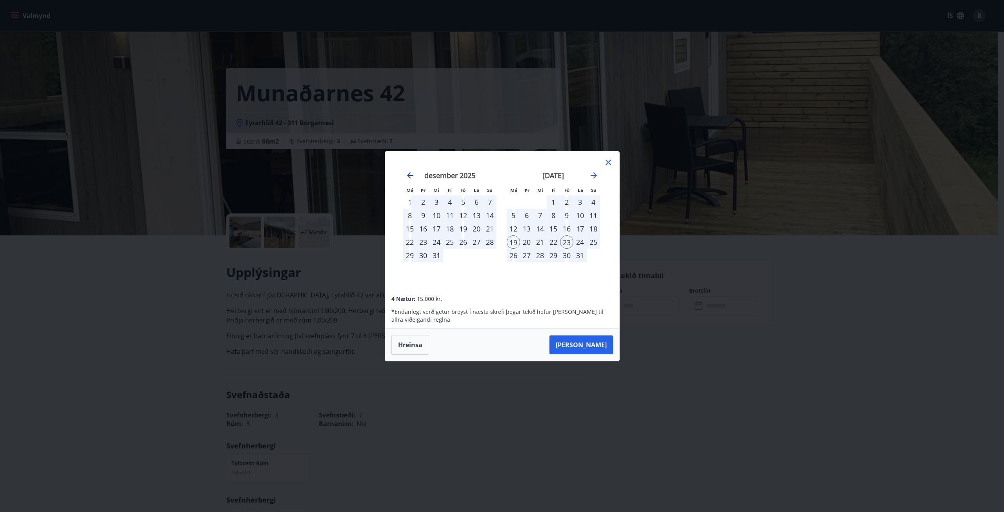
click at [406, 175] on icon "Move backward to switch to the previous month." at bounding box center [410, 175] width 9 height 9
click at [407, 175] on icon "Move backward to switch to the previous month." at bounding box center [410, 175] width 9 height 9
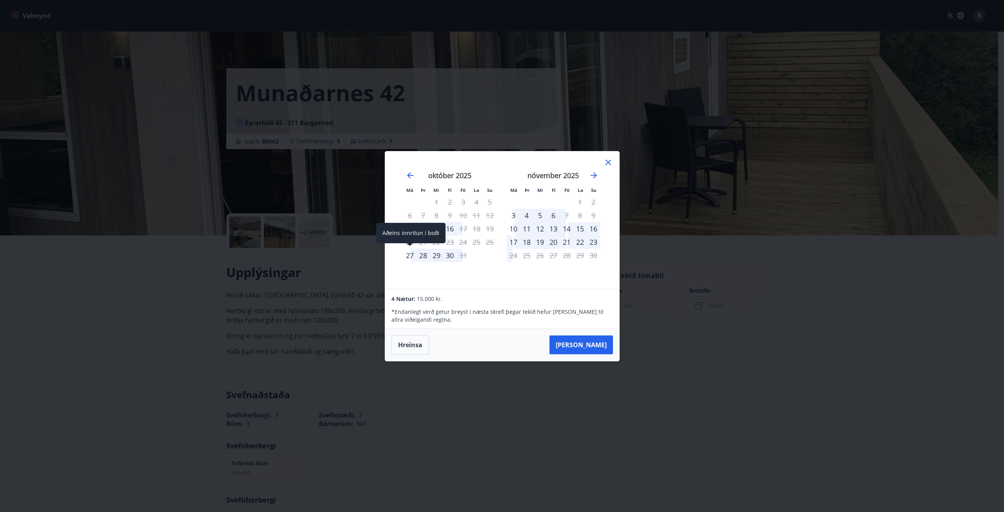
click at [411, 256] on div "27" at bounding box center [409, 255] width 13 height 13
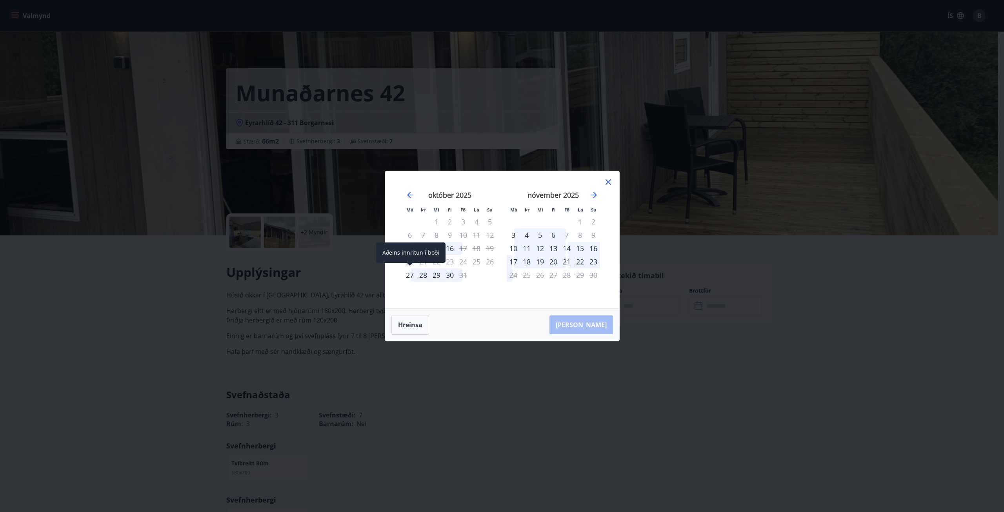
click at [412, 275] on div "27" at bounding box center [409, 274] width 13 height 13
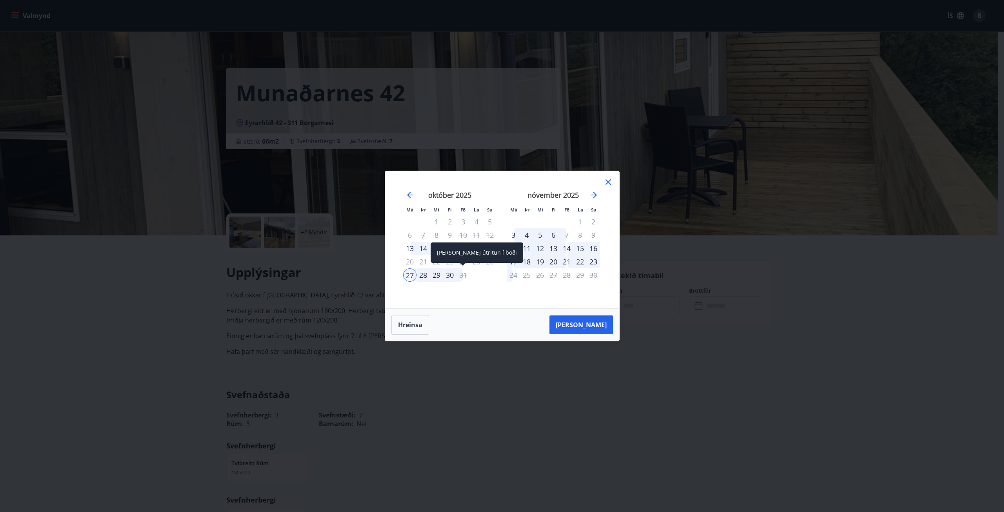
click at [462, 273] on div "31" at bounding box center [463, 274] width 13 height 13
click at [454, 277] on div "30" at bounding box center [449, 274] width 13 height 13
click at [465, 275] on div "31" at bounding box center [463, 274] width 13 height 13
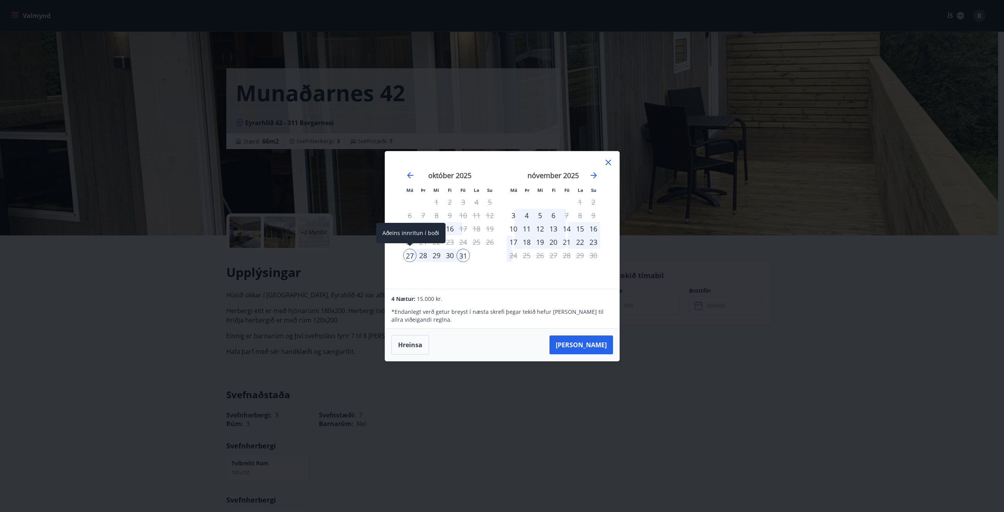
click at [409, 257] on div "27" at bounding box center [409, 255] width 13 height 13
click at [510, 218] on div "Aðeins innritun í boði" at bounding box center [514, 209] width 69 height 26
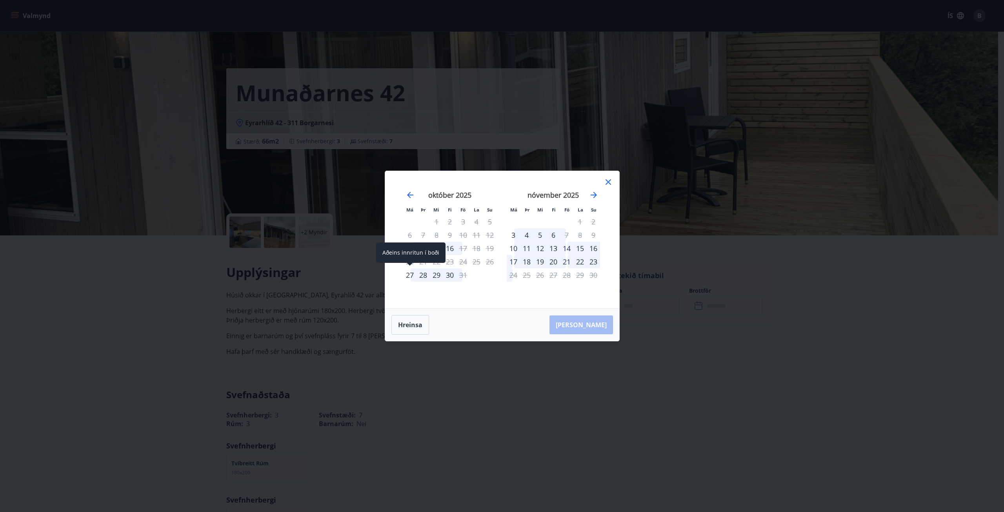
click at [403, 273] on div "27" at bounding box center [409, 274] width 13 height 13
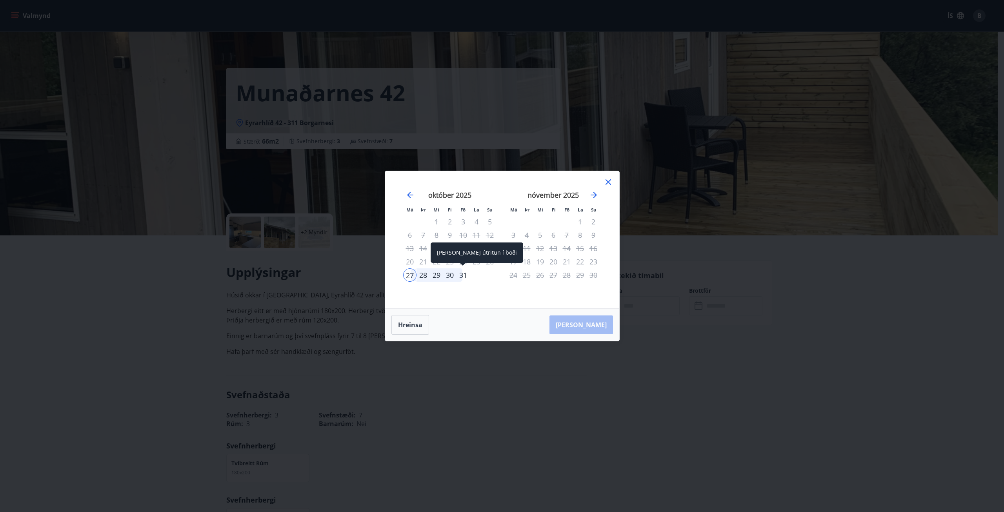
click at [462, 275] on div "31" at bounding box center [463, 274] width 13 height 13
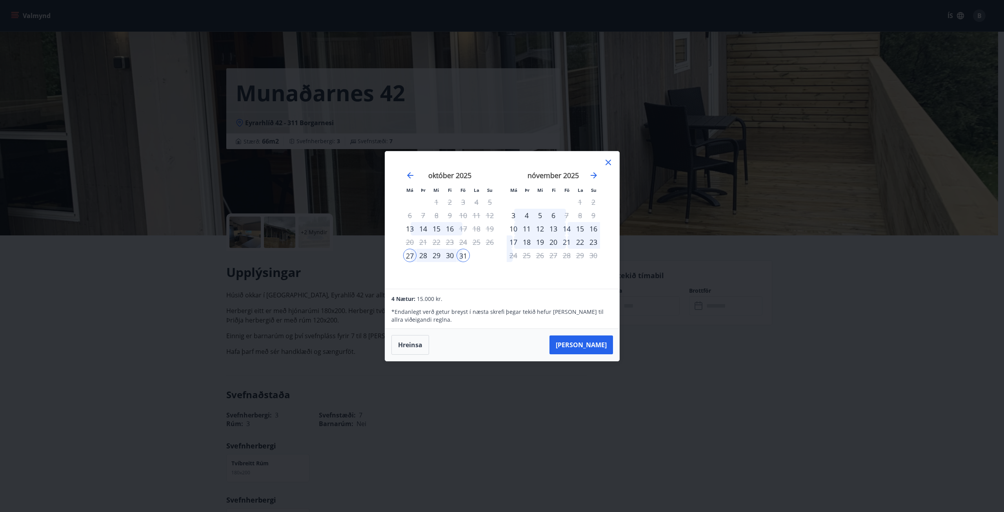
click at [605, 165] on icon at bounding box center [608, 162] width 9 height 9
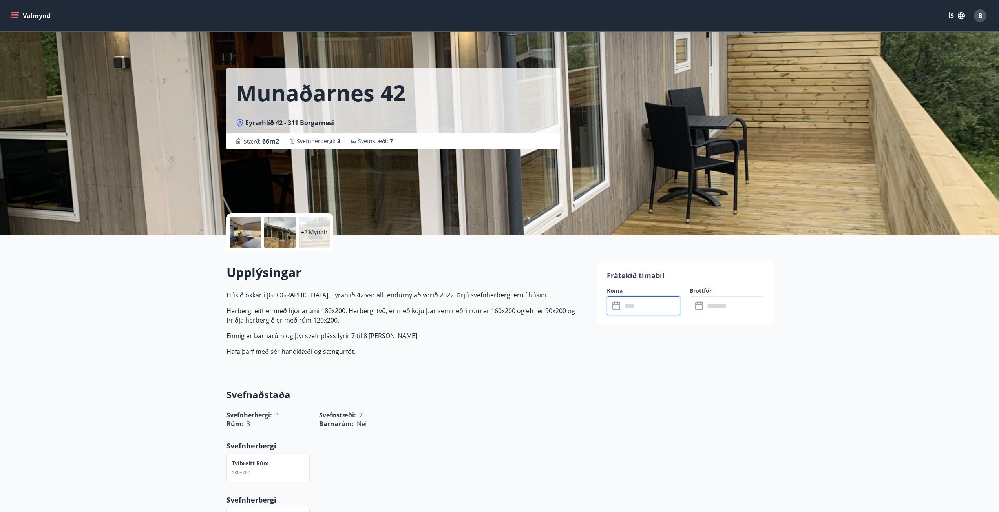
click at [654, 306] on input "text" at bounding box center [651, 305] width 58 height 19
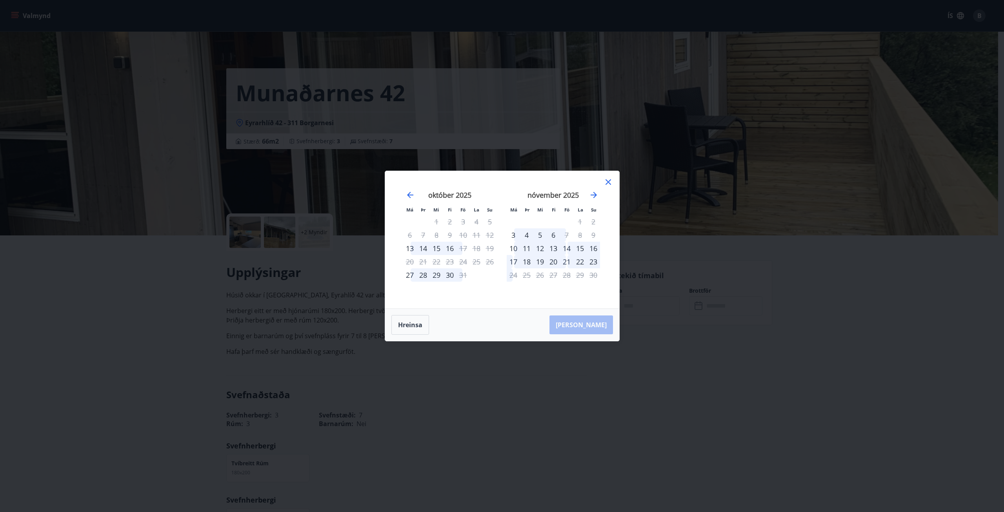
click at [539, 235] on div "5" at bounding box center [540, 234] width 13 height 13
click at [561, 235] on div "7" at bounding box center [566, 234] width 13 height 13
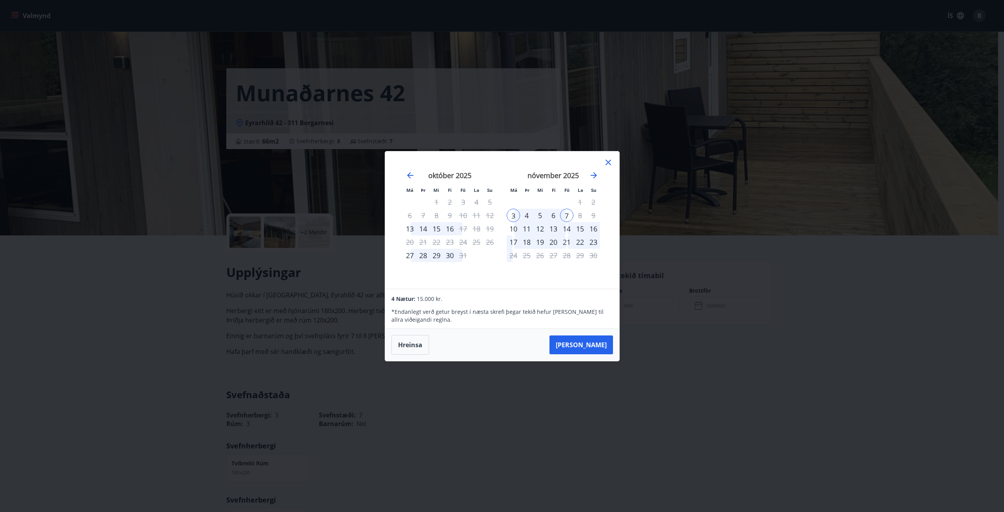
click at [561, 214] on div "7" at bounding box center [566, 215] width 13 height 13
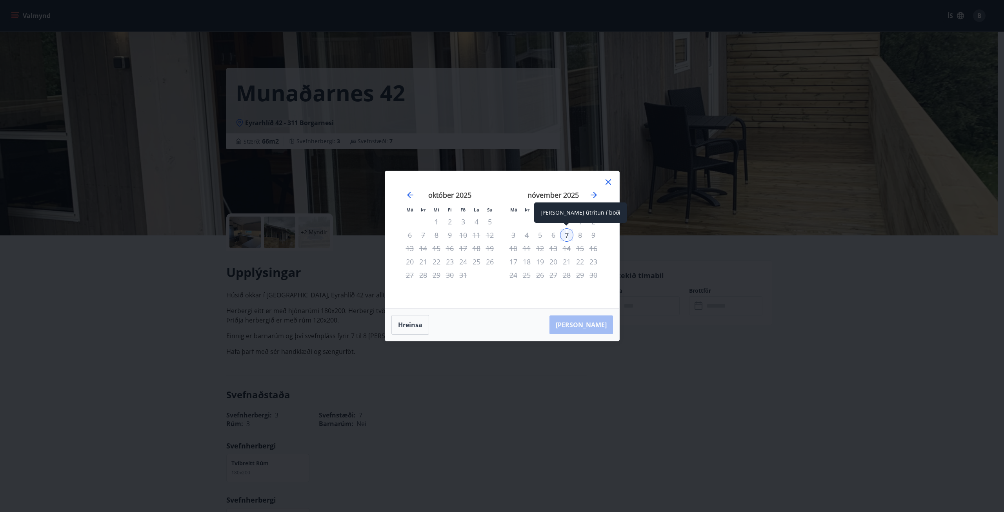
click at [568, 240] on div "7" at bounding box center [566, 234] width 13 height 13
click at [568, 234] on div "7" at bounding box center [566, 234] width 13 height 13
click at [554, 235] on div "6" at bounding box center [553, 234] width 13 height 13
click at [566, 232] on div "7" at bounding box center [566, 234] width 13 height 13
click at [566, 233] on div "7" at bounding box center [566, 234] width 13 height 13
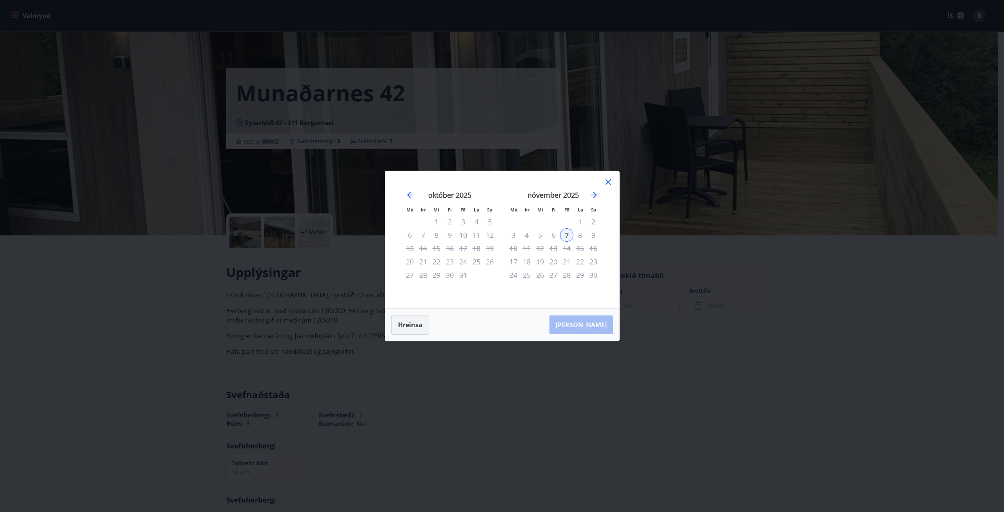
drag, startPoint x: 414, startPoint y: 324, endPoint x: 531, endPoint y: 261, distance: 132.9
click at [414, 323] on button "Hreinsa" at bounding box center [411, 325] width 38 height 20
click at [591, 195] on icon "Move forward to switch to the next month." at bounding box center [593, 194] width 9 height 9
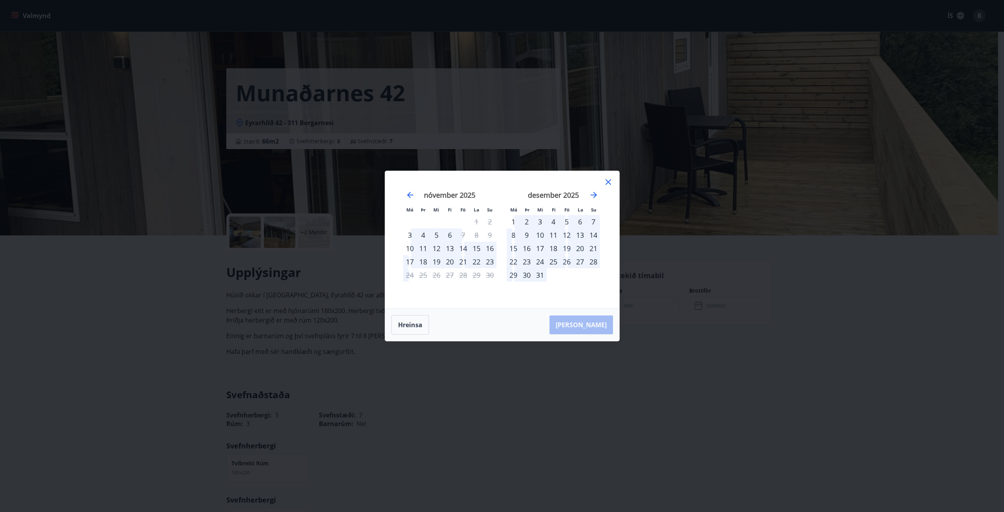
click at [415, 196] on div "nóvember 2025" at bounding box center [449, 197] width 93 height 35
click at [413, 194] on icon "Move backward to switch to the previous month." at bounding box center [410, 194] width 9 height 9
click at [568, 251] on div "14" at bounding box center [566, 248] width 13 height 13
click at [517, 261] on div "17" at bounding box center [513, 261] width 13 height 13
